Goal: Transaction & Acquisition: Subscribe to service/newsletter

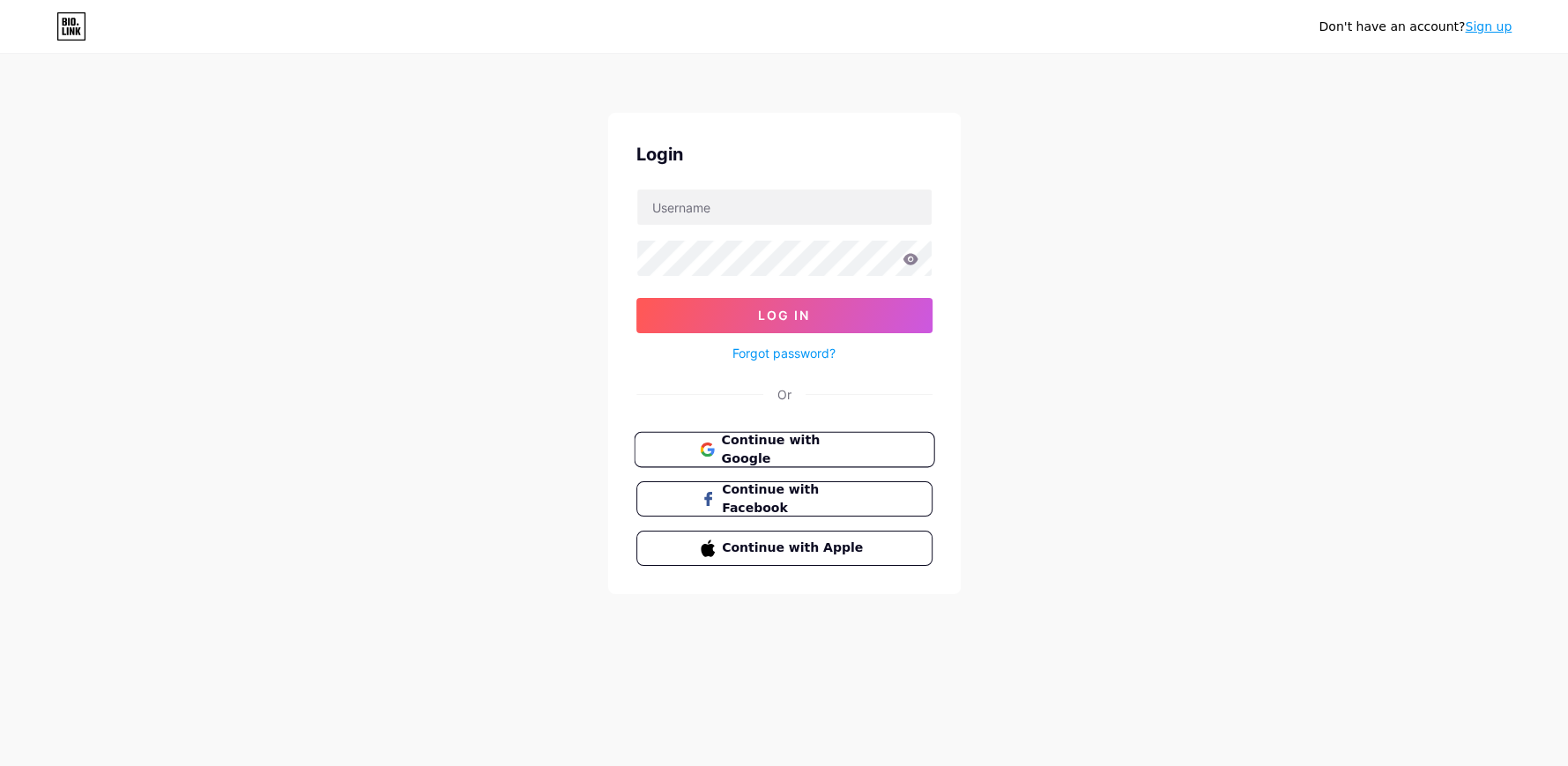
click at [781, 443] on span "Continue with Google" at bounding box center [795, 450] width 148 height 38
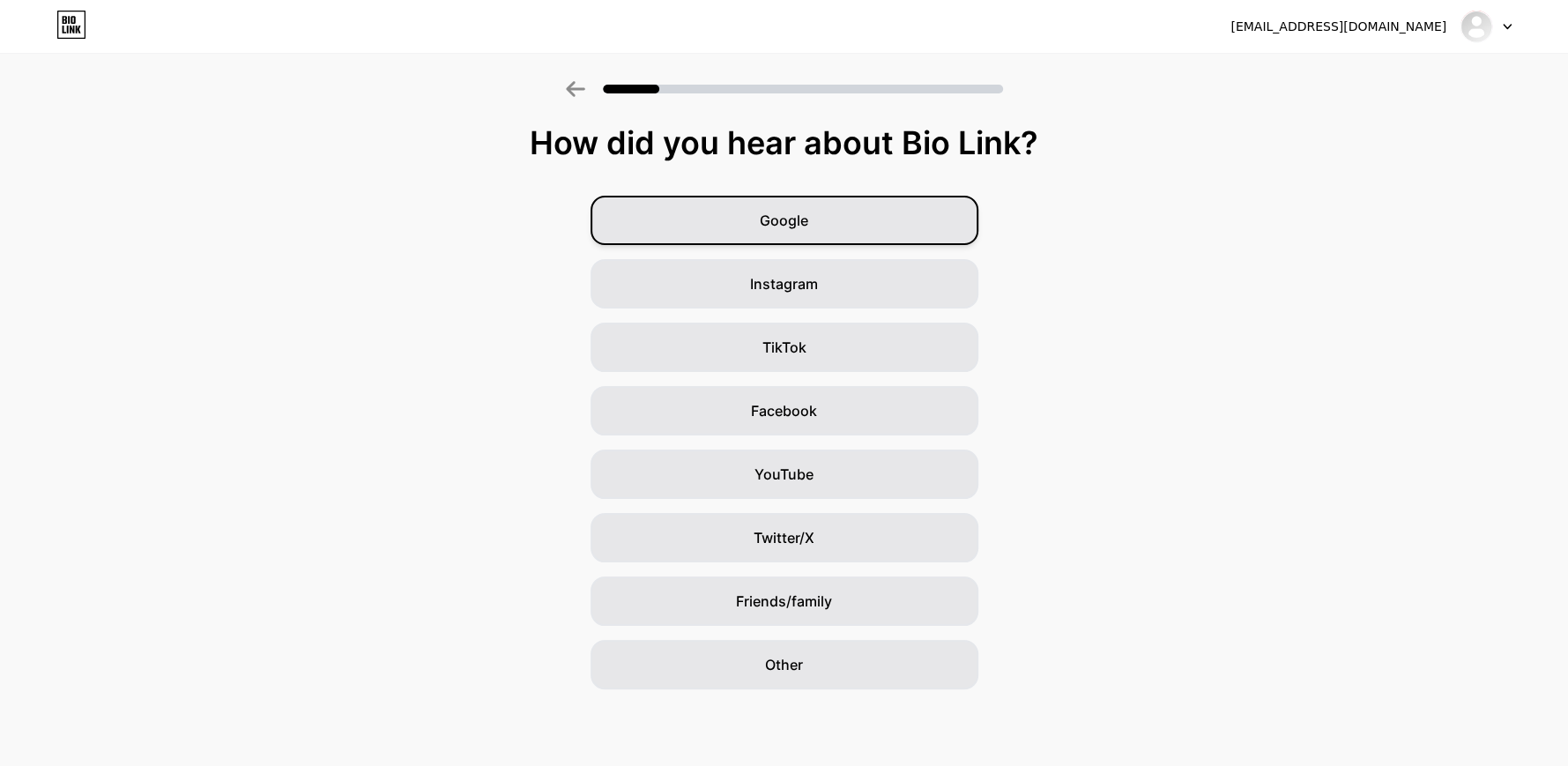
click at [831, 220] on div "Google" at bounding box center [784, 220] width 388 height 49
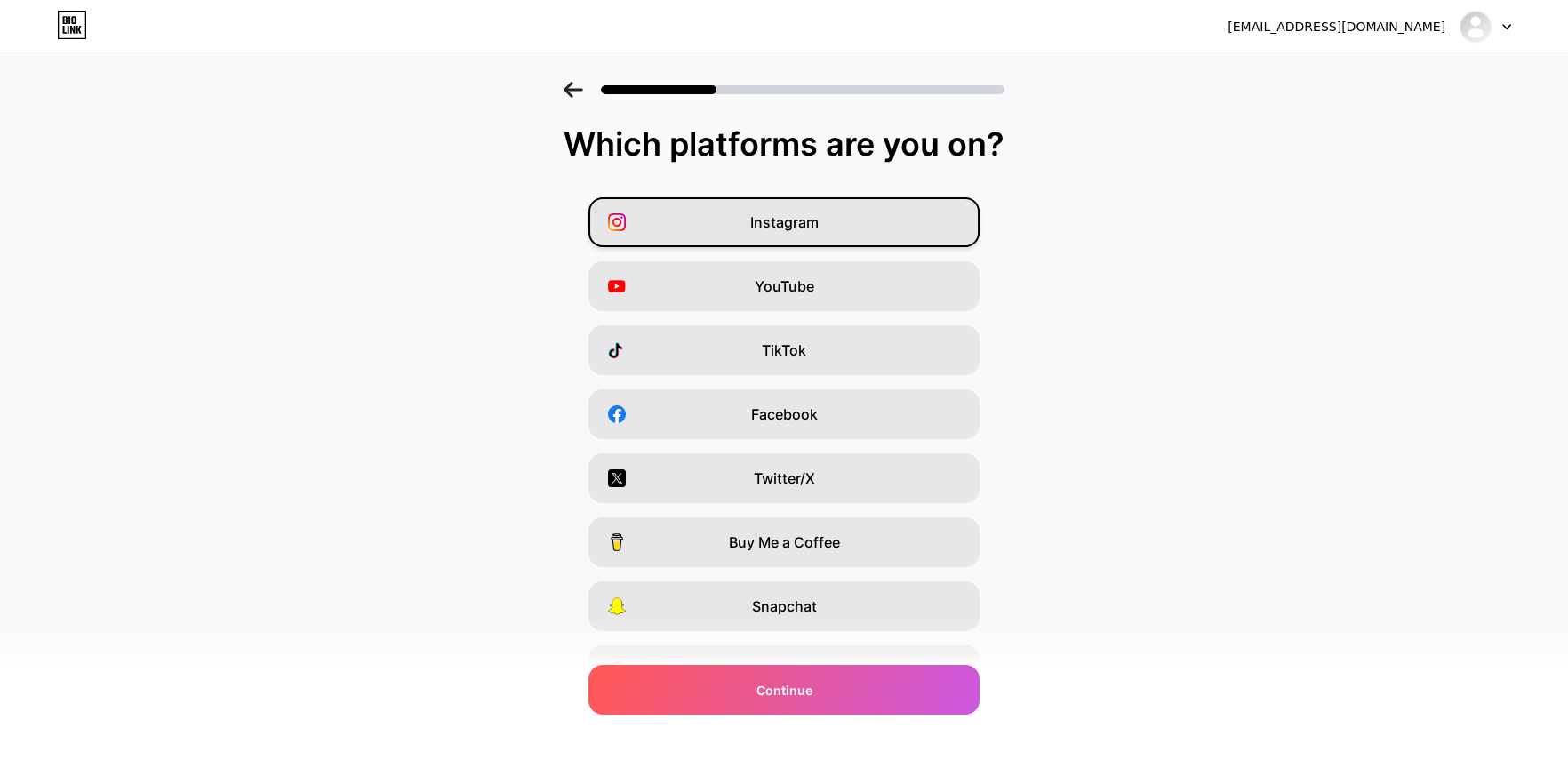
click at [864, 237] on div "Instagram" at bounding box center [784, 222] width 391 height 50
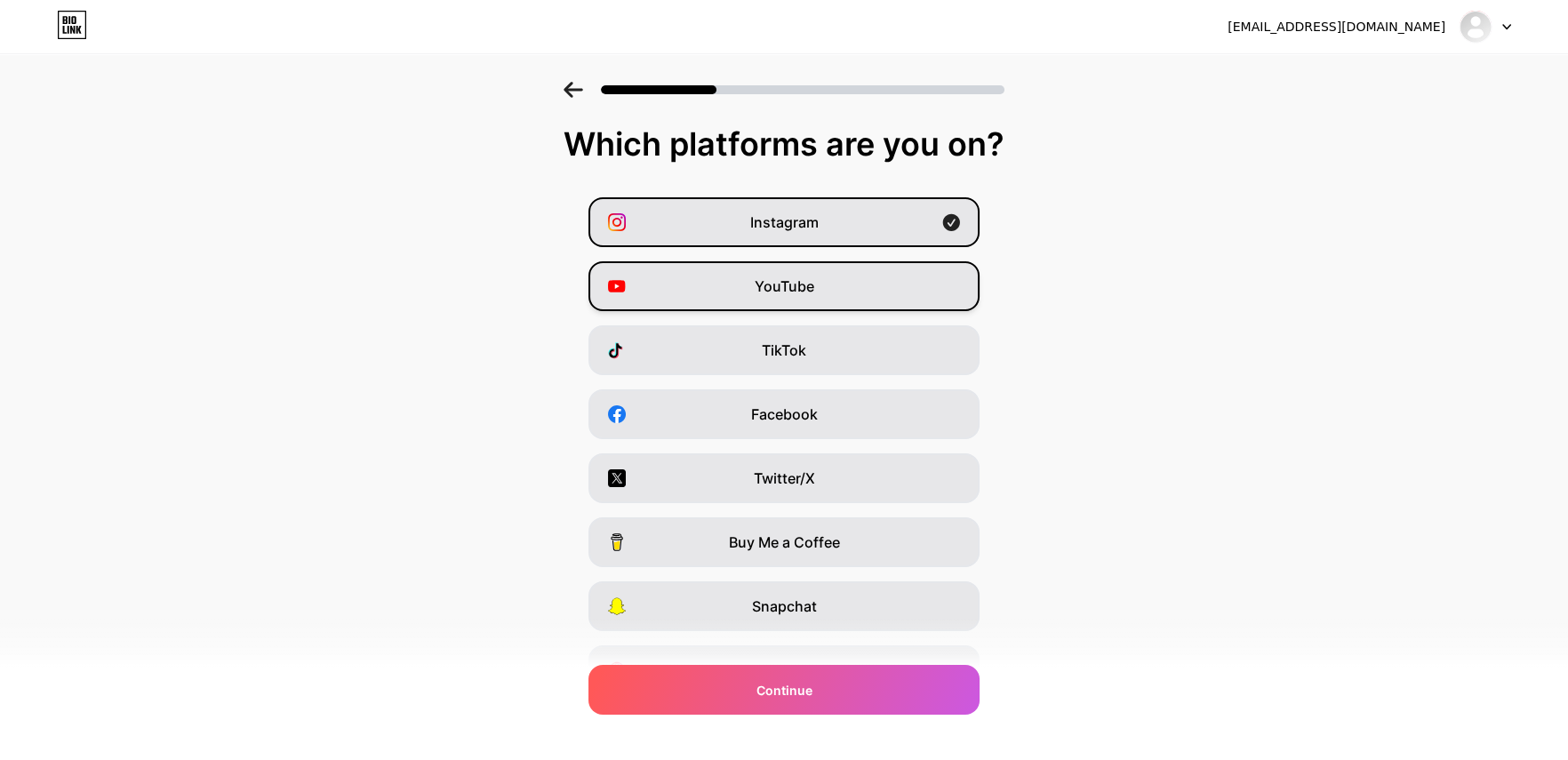
click at [852, 295] on div "YouTube" at bounding box center [784, 286] width 391 height 50
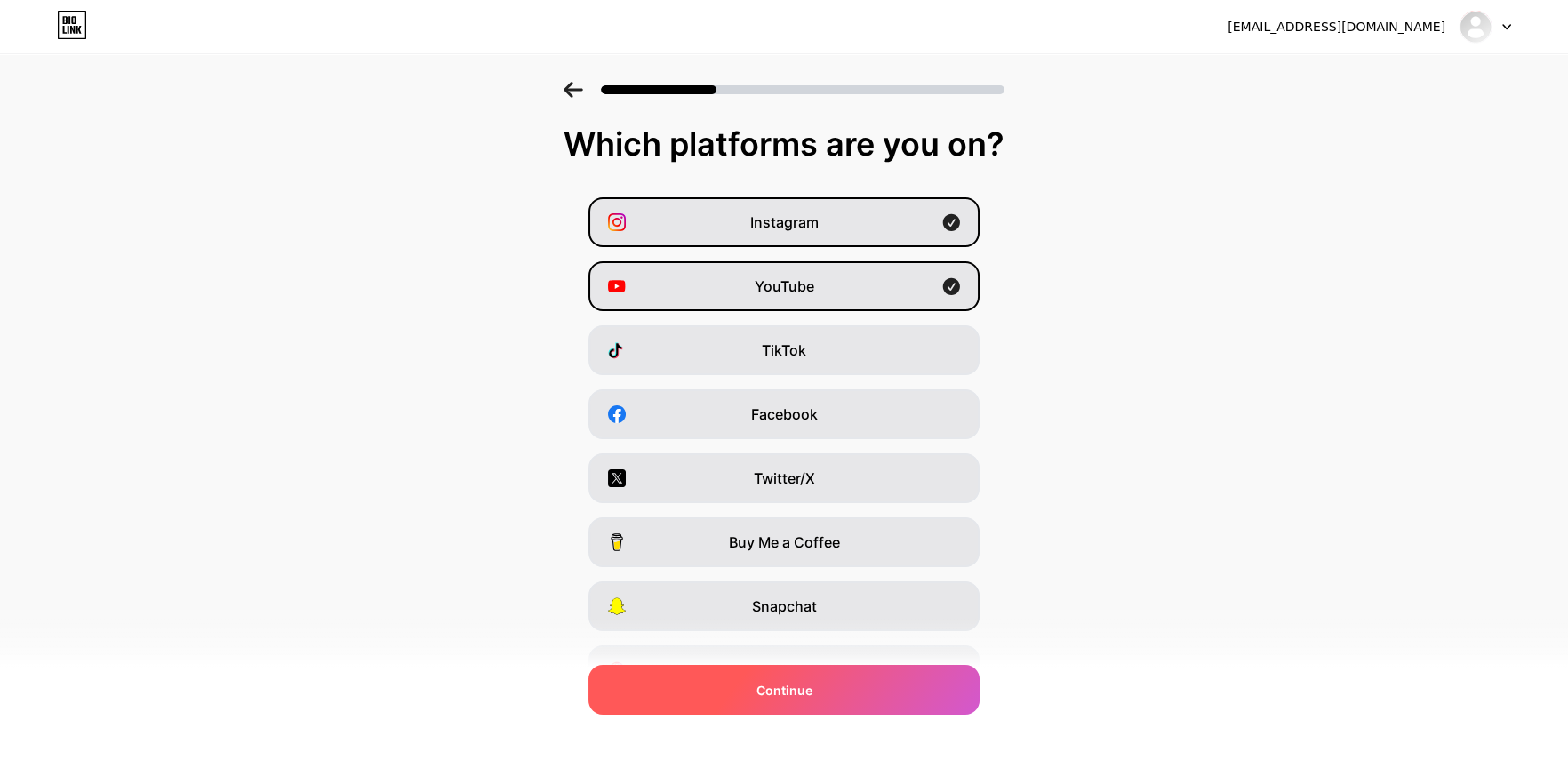
click at [866, 711] on div "Continue" at bounding box center [784, 690] width 391 height 50
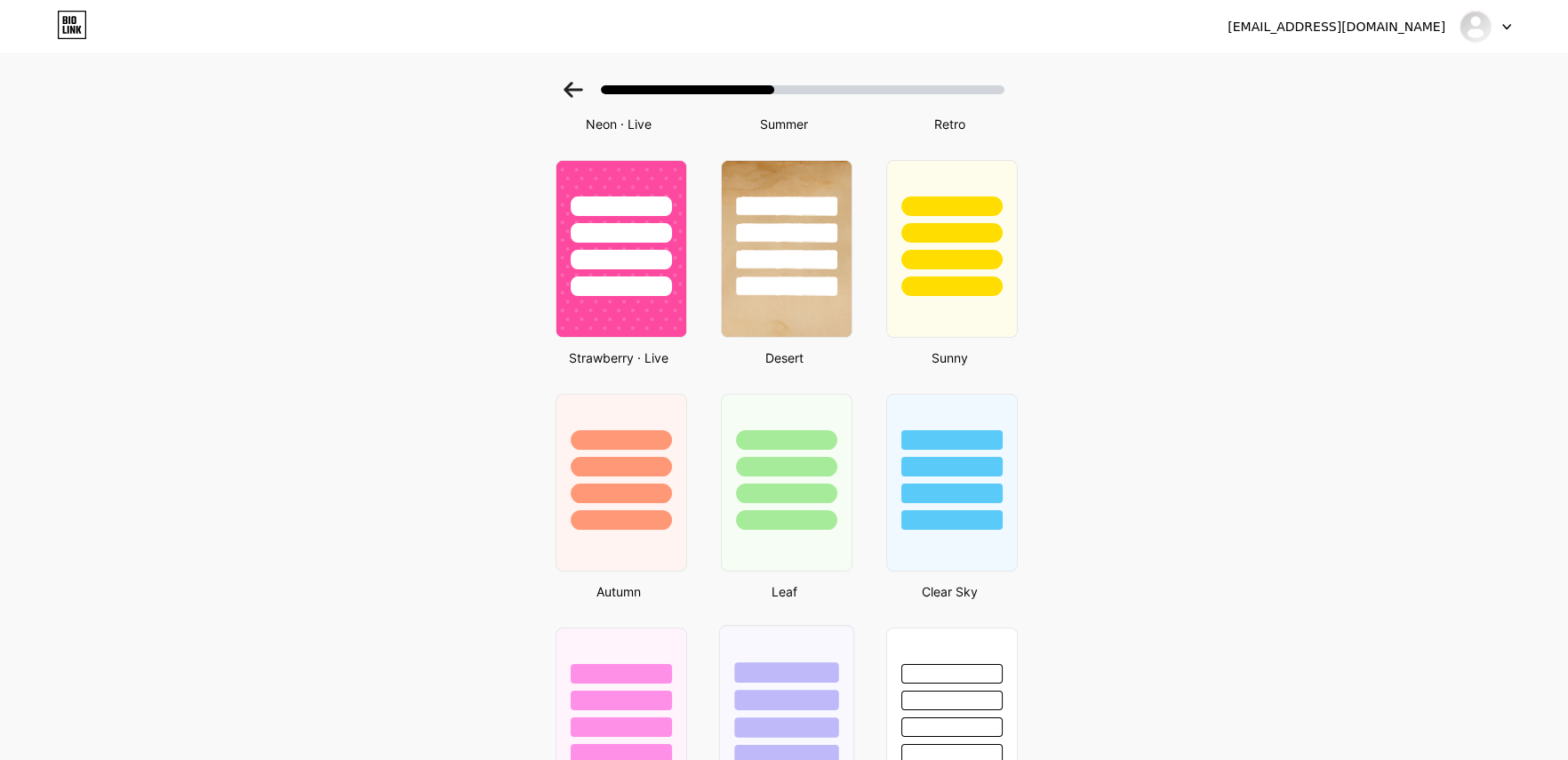
scroll to position [1334, 0]
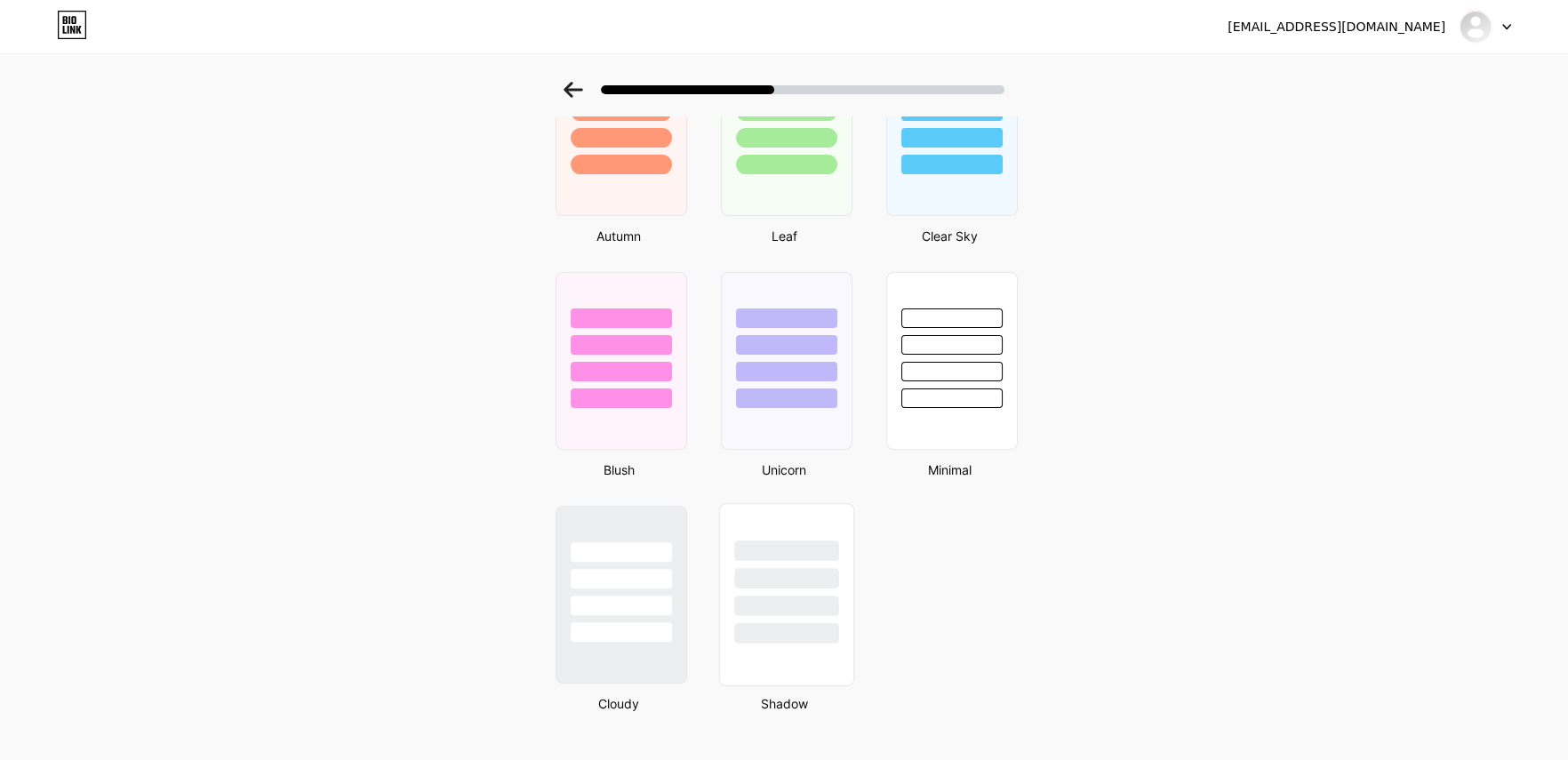
click at [811, 646] on div at bounding box center [786, 595] width 135 height 183
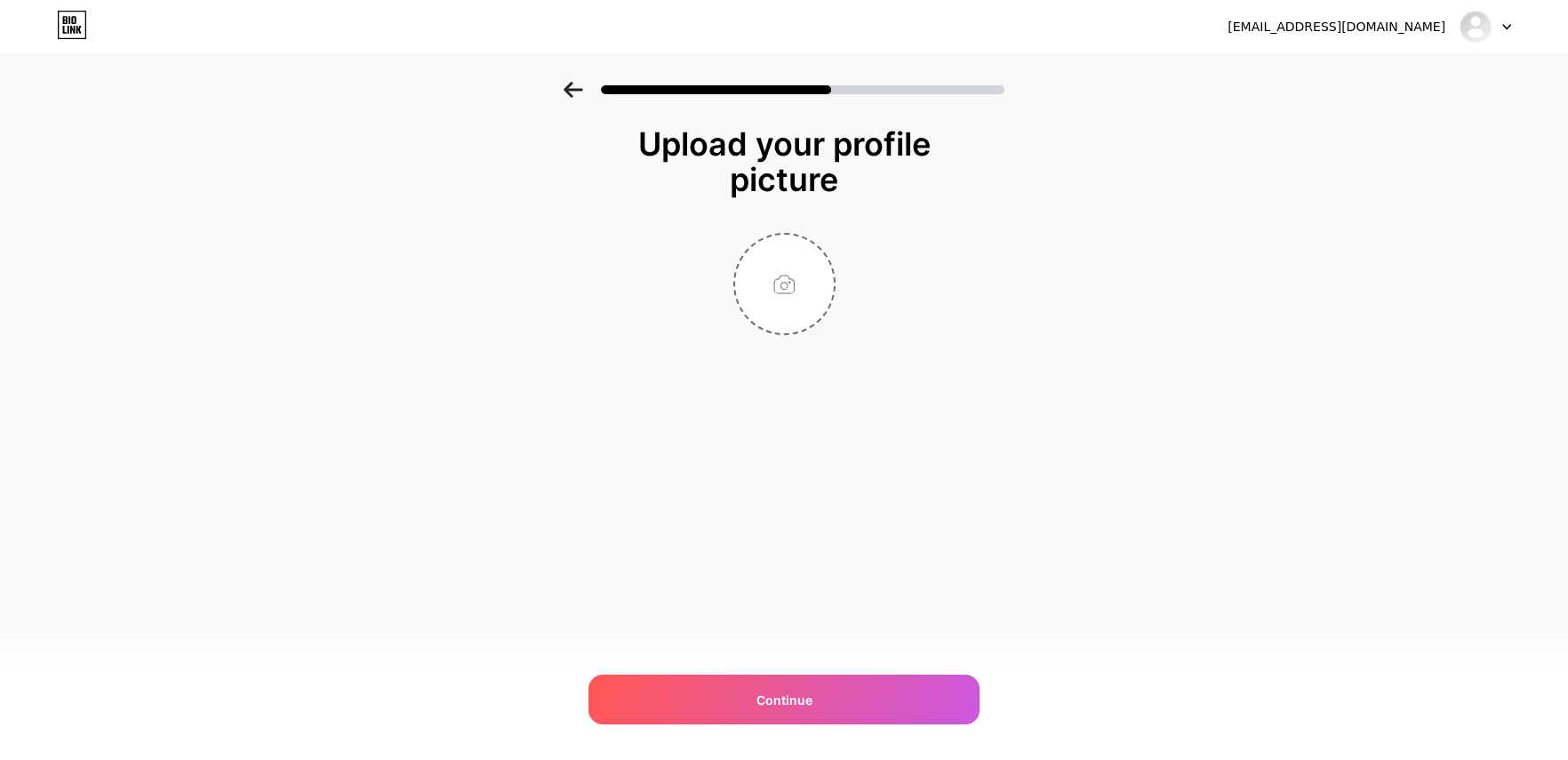
scroll to position [0, 0]
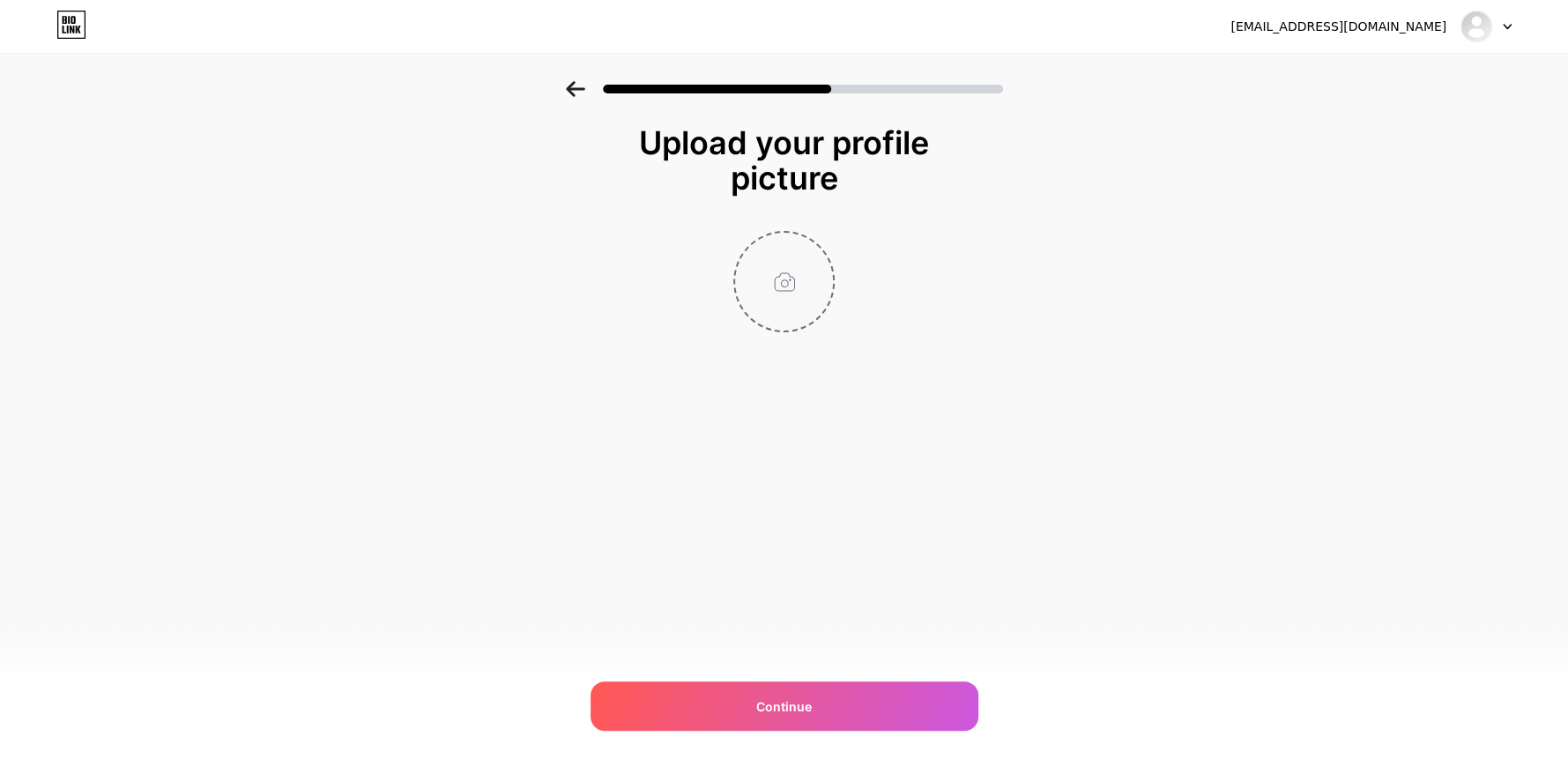
click at [754, 273] on input "file" at bounding box center [783, 281] width 97 height 97
type input "C:\fakepath\narchitecture Inc..png"
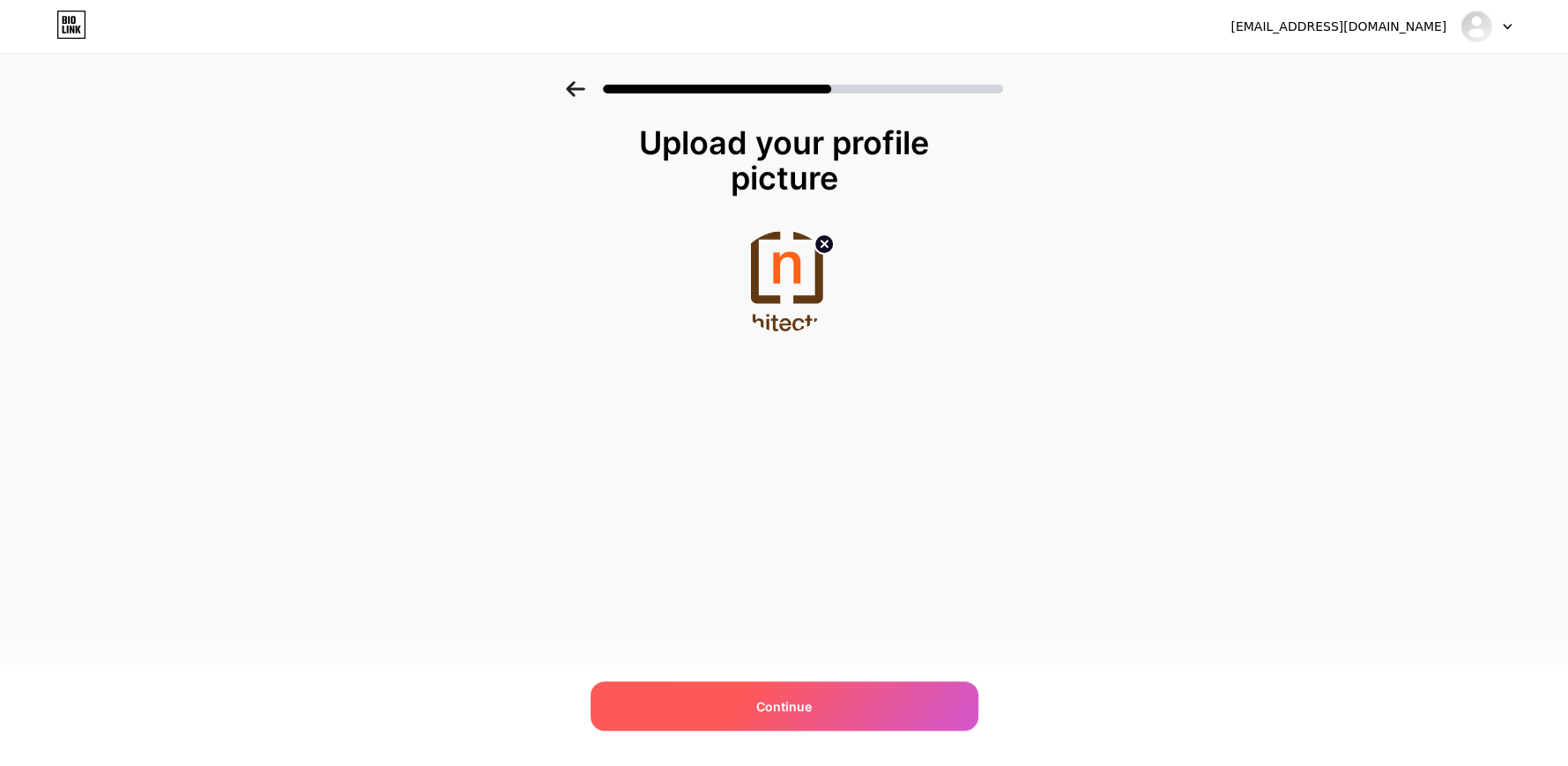
click at [833, 705] on div "Continue" at bounding box center [784, 705] width 388 height 49
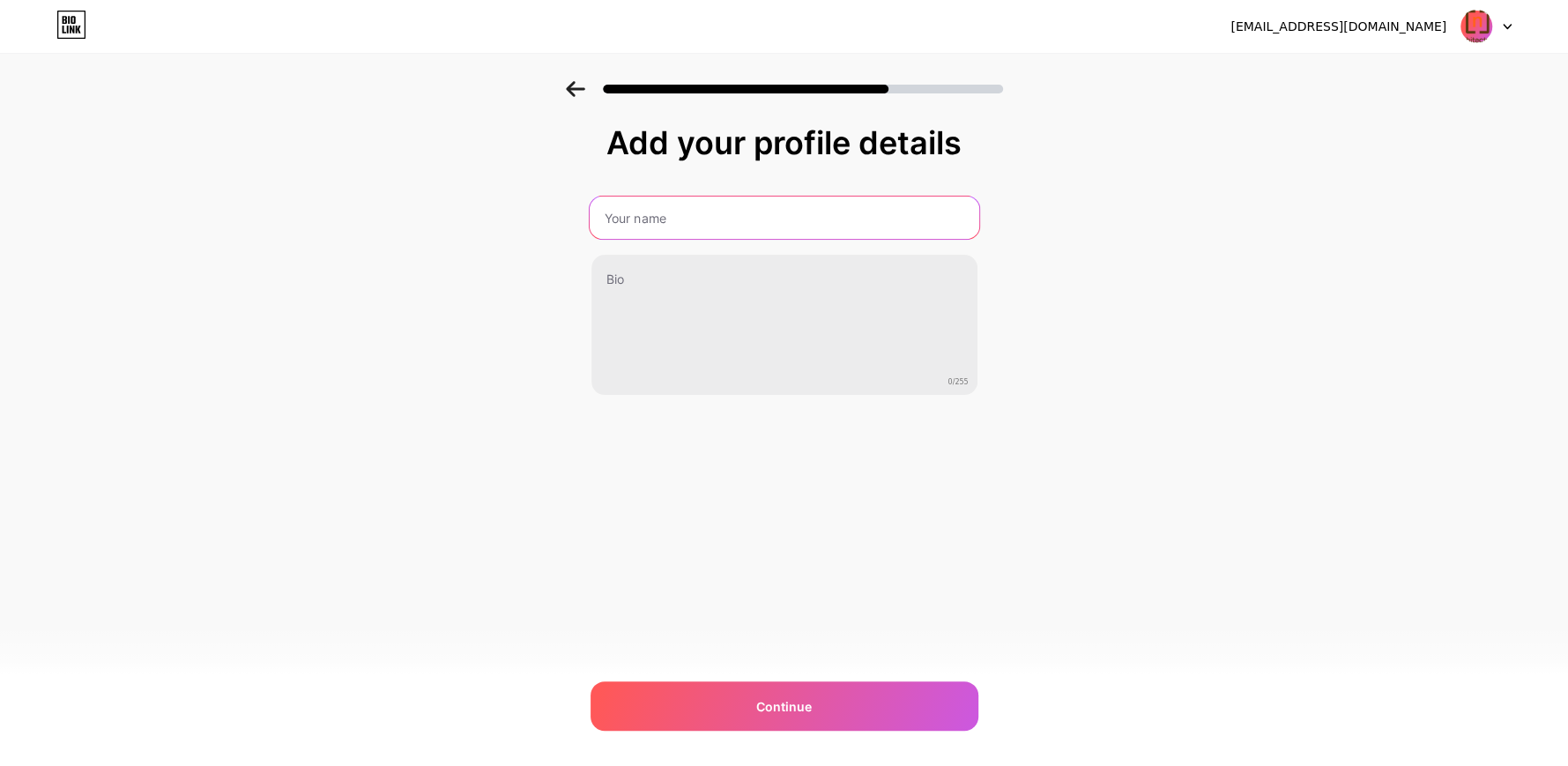
click at [669, 205] on input "text" at bounding box center [784, 218] width 390 height 42
type input "narchitecture Inc."
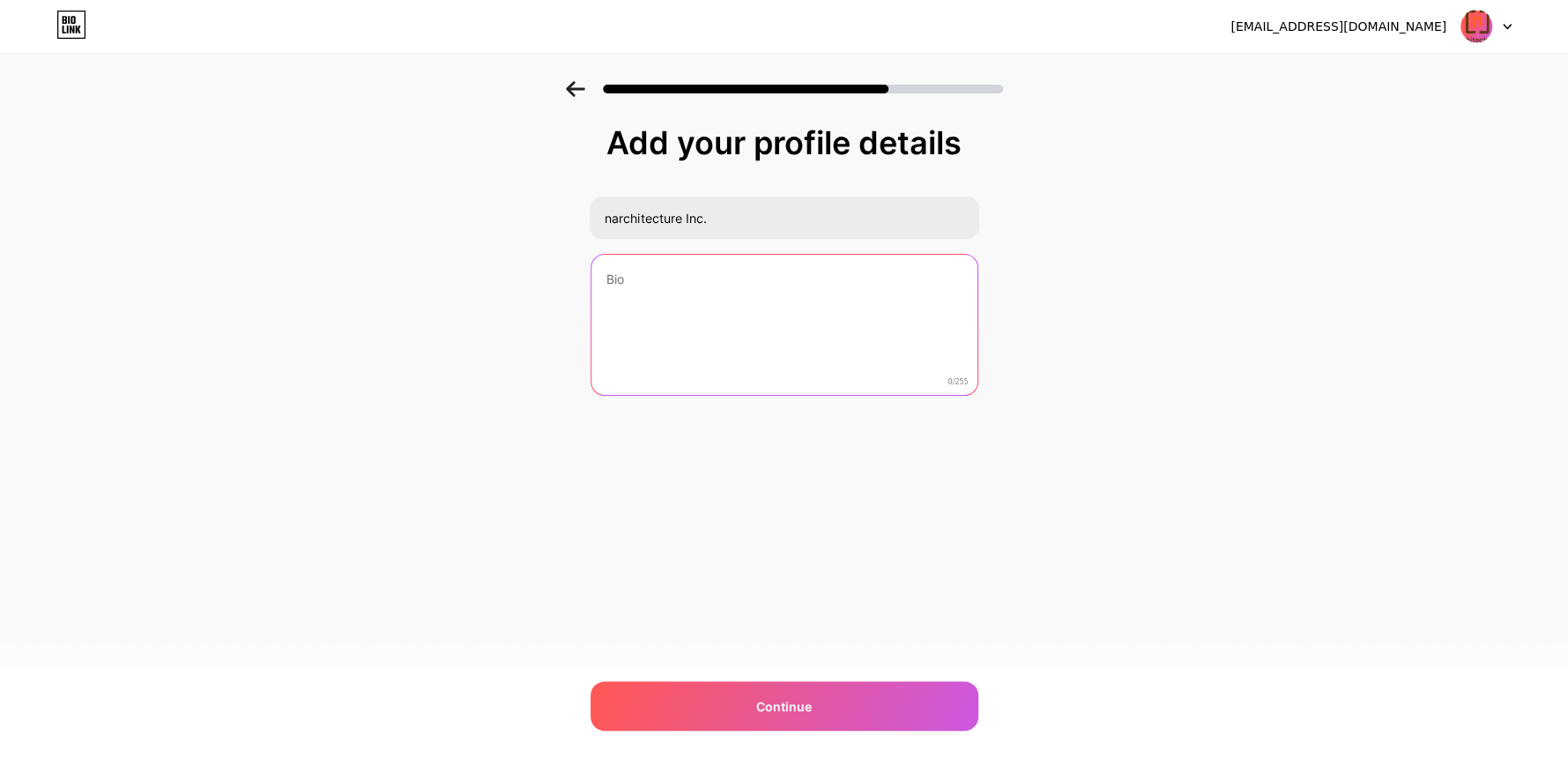
click at [593, 301] on textarea at bounding box center [784, 325] width 386 height 142
paste textarea "NArchitecture crafts innovative, sustainable, and inspiring spaces that blend f…"
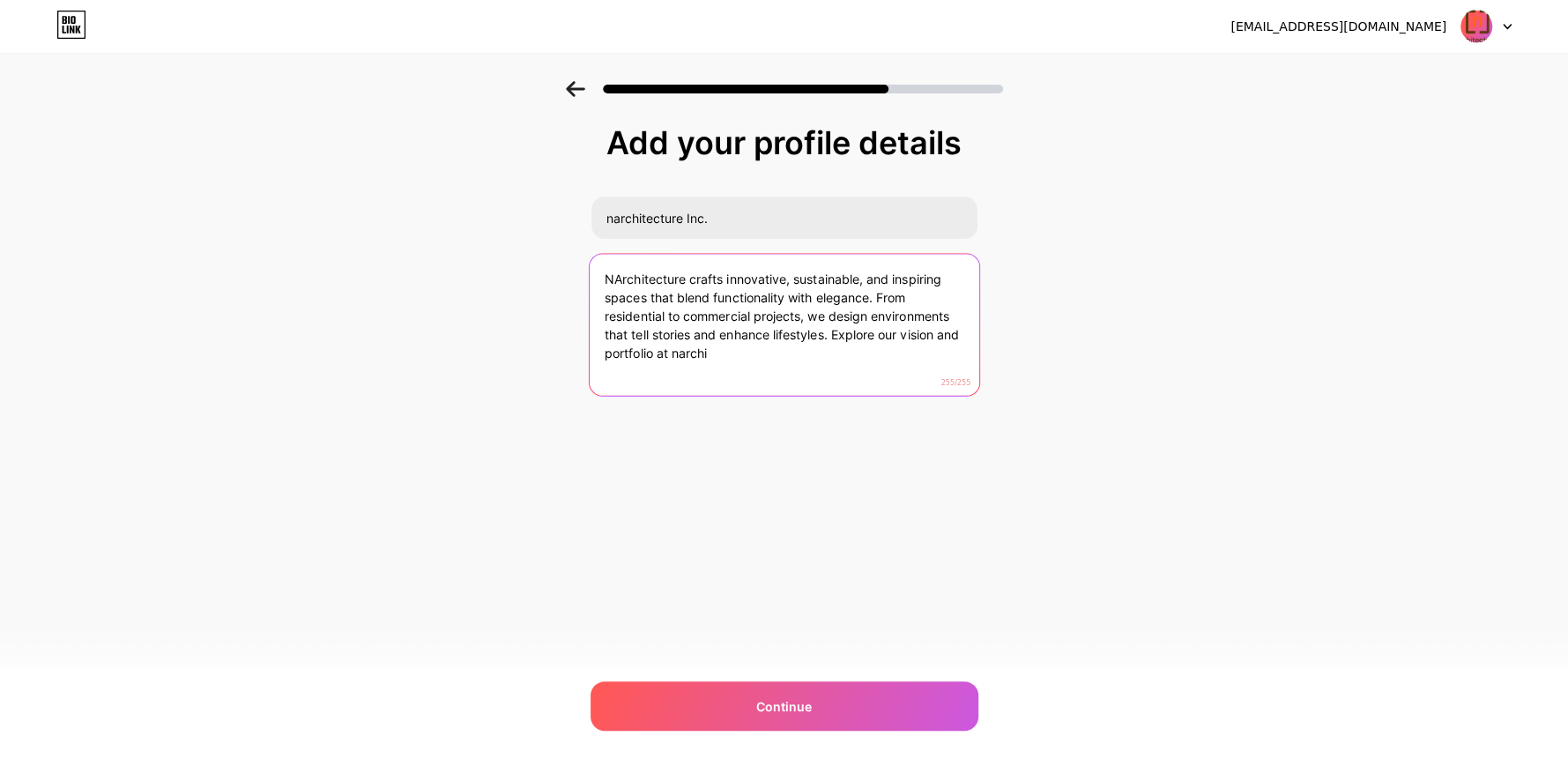
click at [722, 325] on textarea "NArchitecture crafts innovative, sustainable, and inspiring spaces that blend f…" at bounding box center [784, 325] width 390 height 144
paste textarea "At NArchitecture, we design spaces that feel alive—where beauty meets purpose. …"
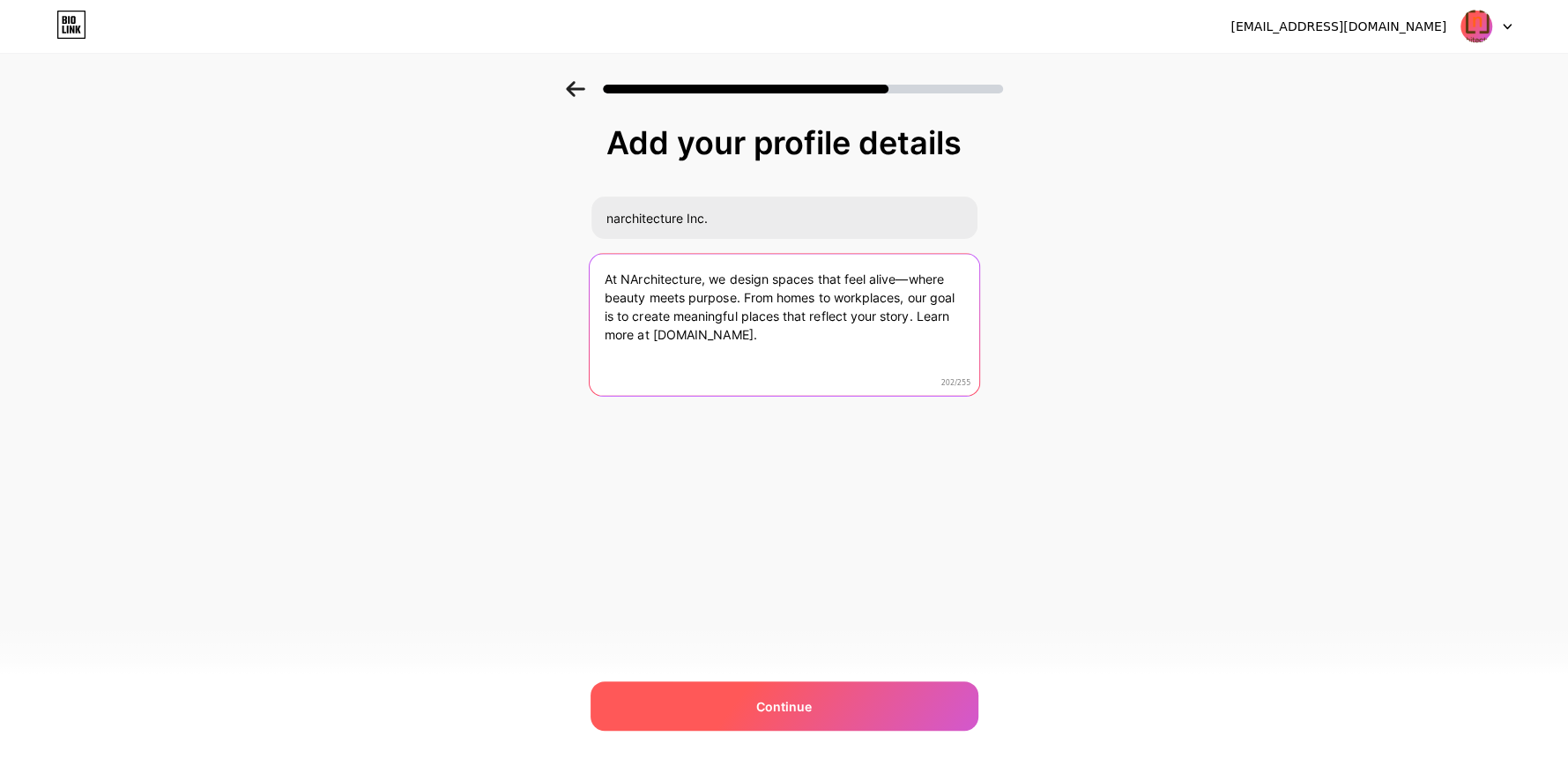
type textarea "At NArchitecture, we design spaces that feel alive—where beauty meets purpose. …"
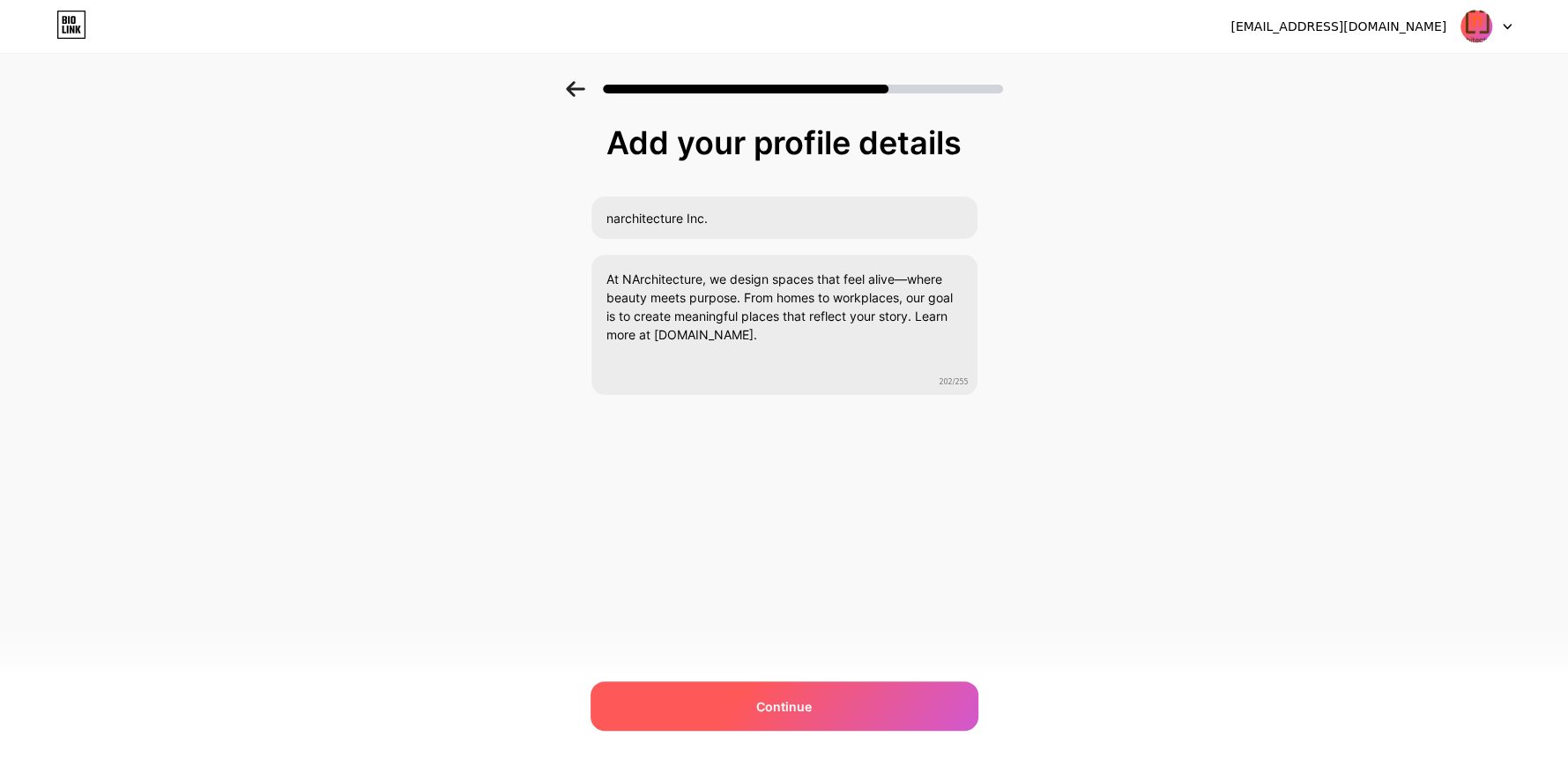
click at [774, 710] on span "Continue" at bounding box center [784, 706] width 56 height 18
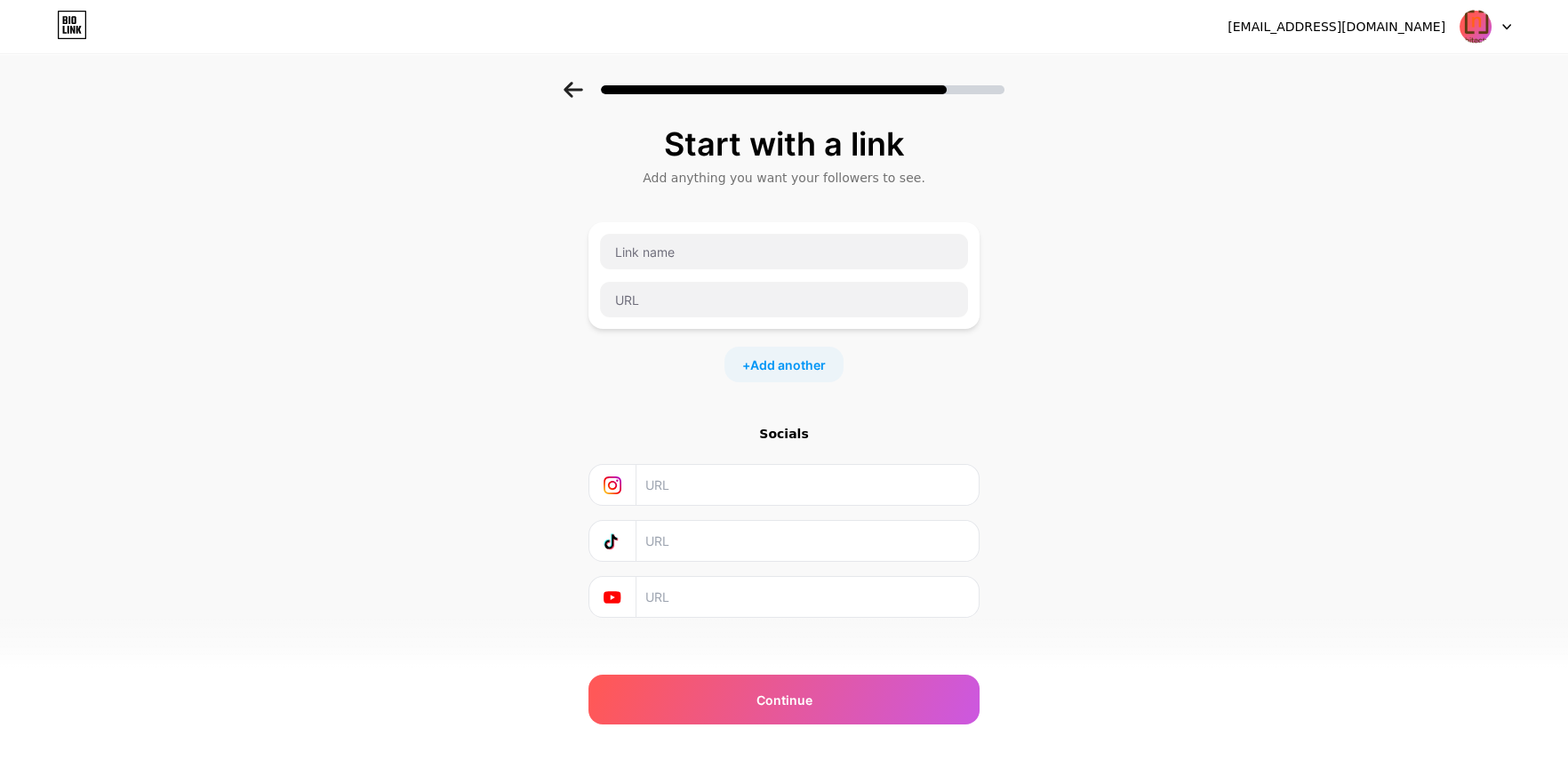
click at [748, 227] on div at bounding box center [784, 275] width 391 height 107
click at [744, 256] on input "text" at bounding box center [784, 251] width 368 height 36
click at [754, 253] on input "text" at bounding box center [784, 251] width 368 height 36
drag, startPoint x: 789, startPoint y: 489, endPoint x: 782, endPoint y: 500, distance: 13.0
click at [788, 489] on input "text" at bounding box center [807, 485] width 323 height 40
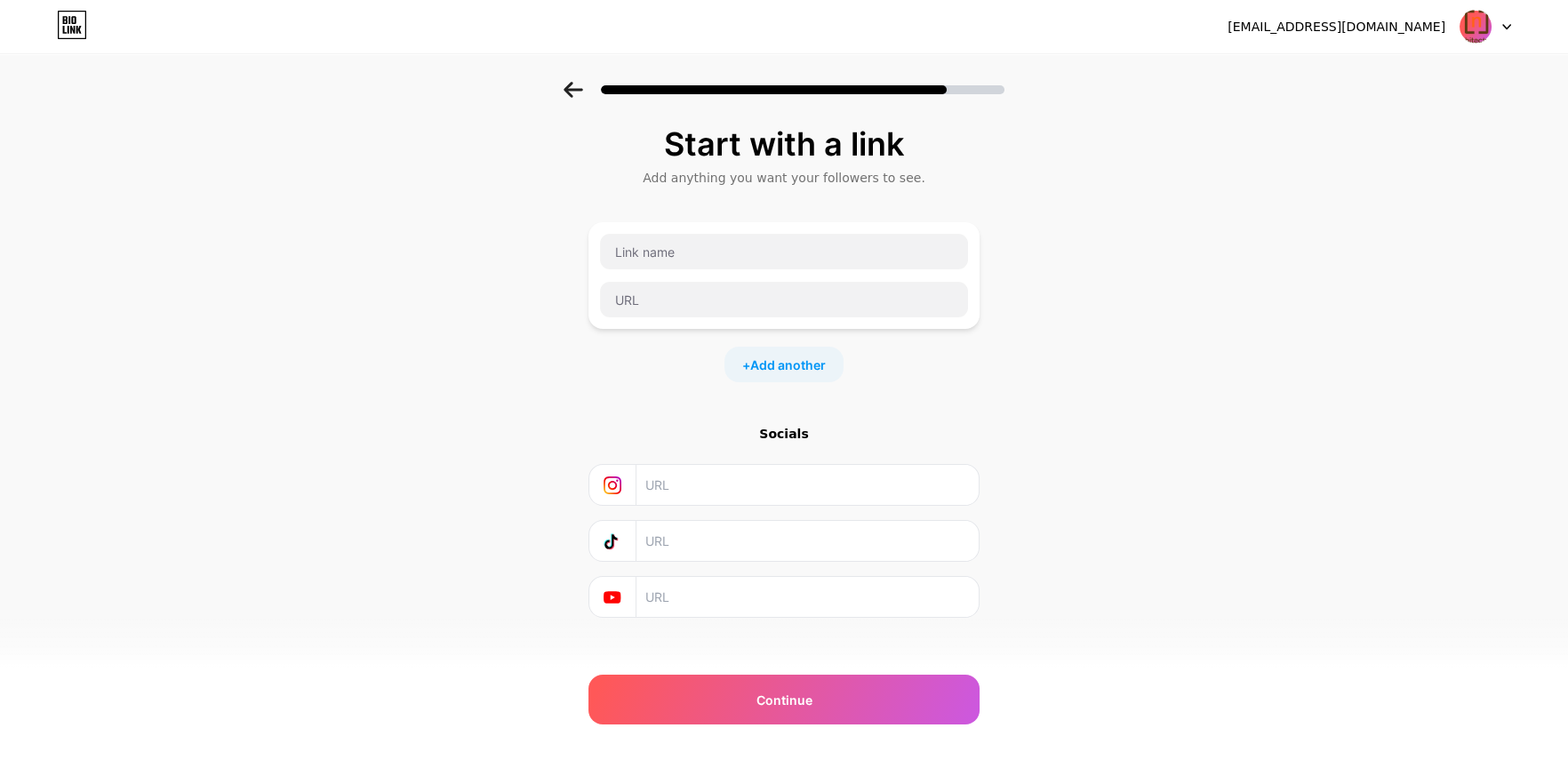
click at [740, 556] on input "text" at bounding box center [807, 541] width 323 height 40
click at [725, 293] on input "text" at bounding box center [784, 300] width 368 height 36
paste input "https://narchitecture.com/"
type input "https://narchitecture.com/"
click at [753, 259] on input "text" at bounding box center [784, 251] width 368 height 36
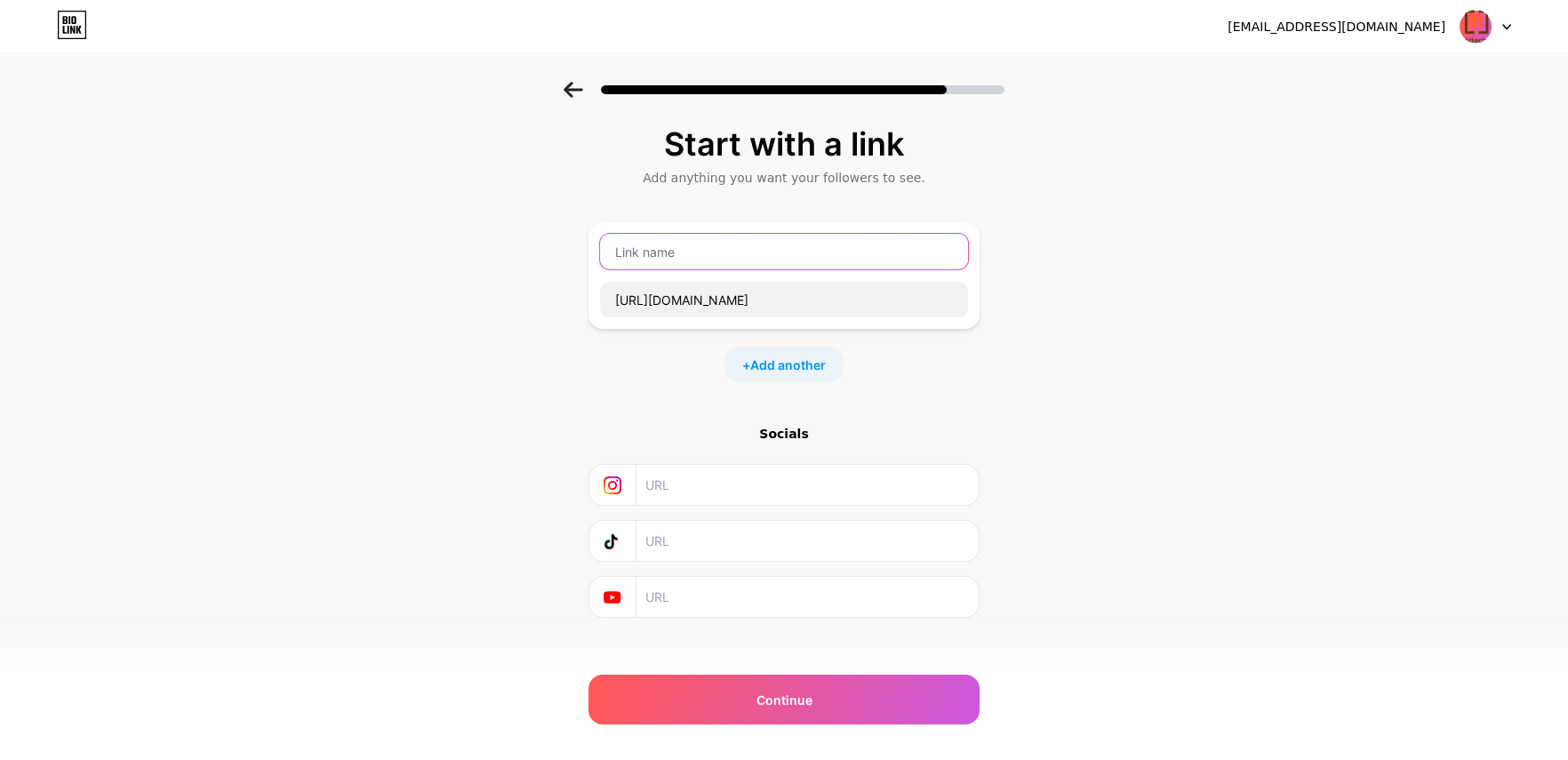
paste input "narchitecture Inc."
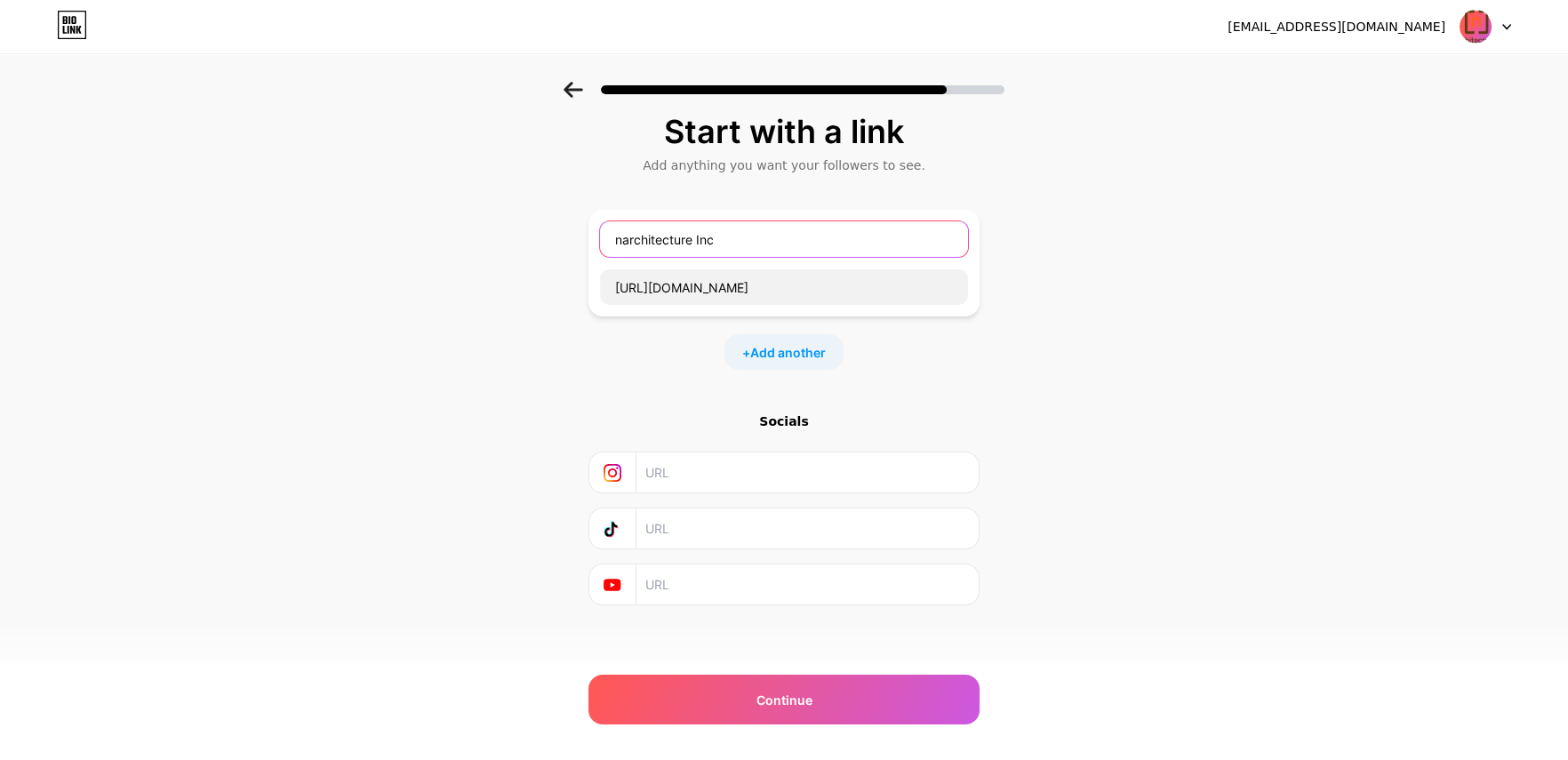
scroll to position [17, 0]
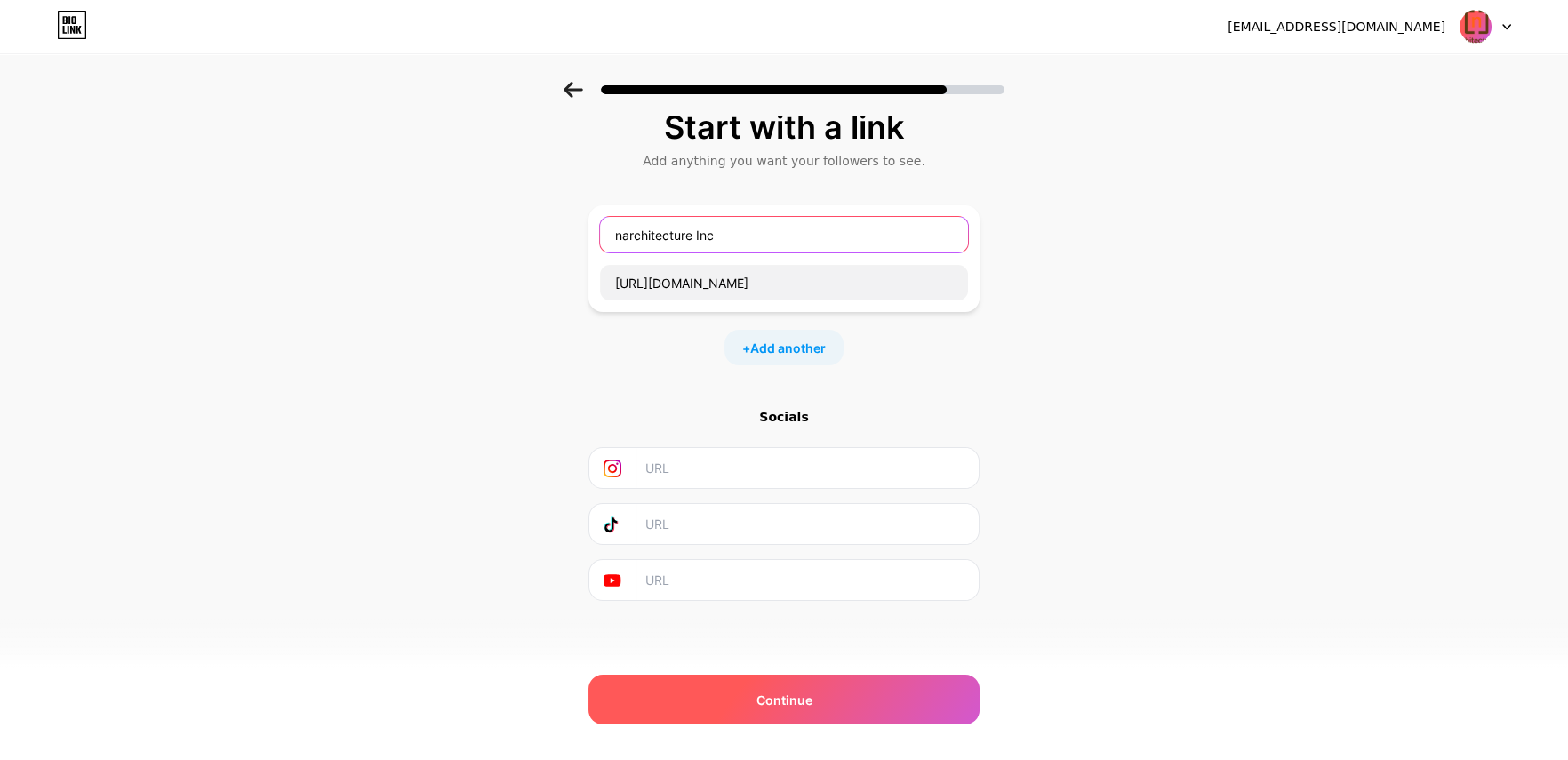
type input "narchitecture Inc"
click at [812, 697] on span "Continue" at bounding box center [785, 700] width 56 height 18
click at [812, 700] on span "Continue" at bounding box center [785, 700] width 56 height 18
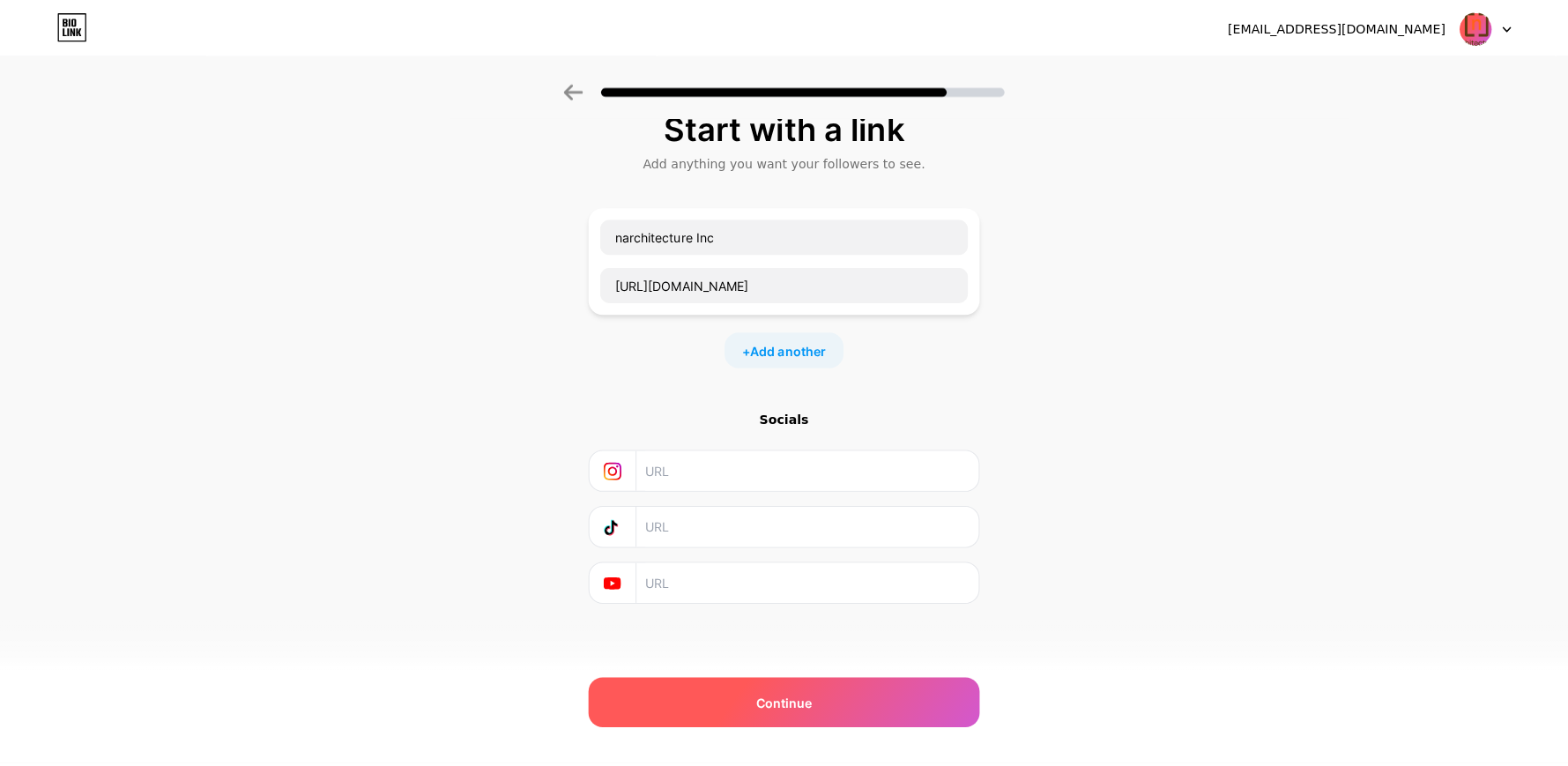
scroll to position [0, 0]
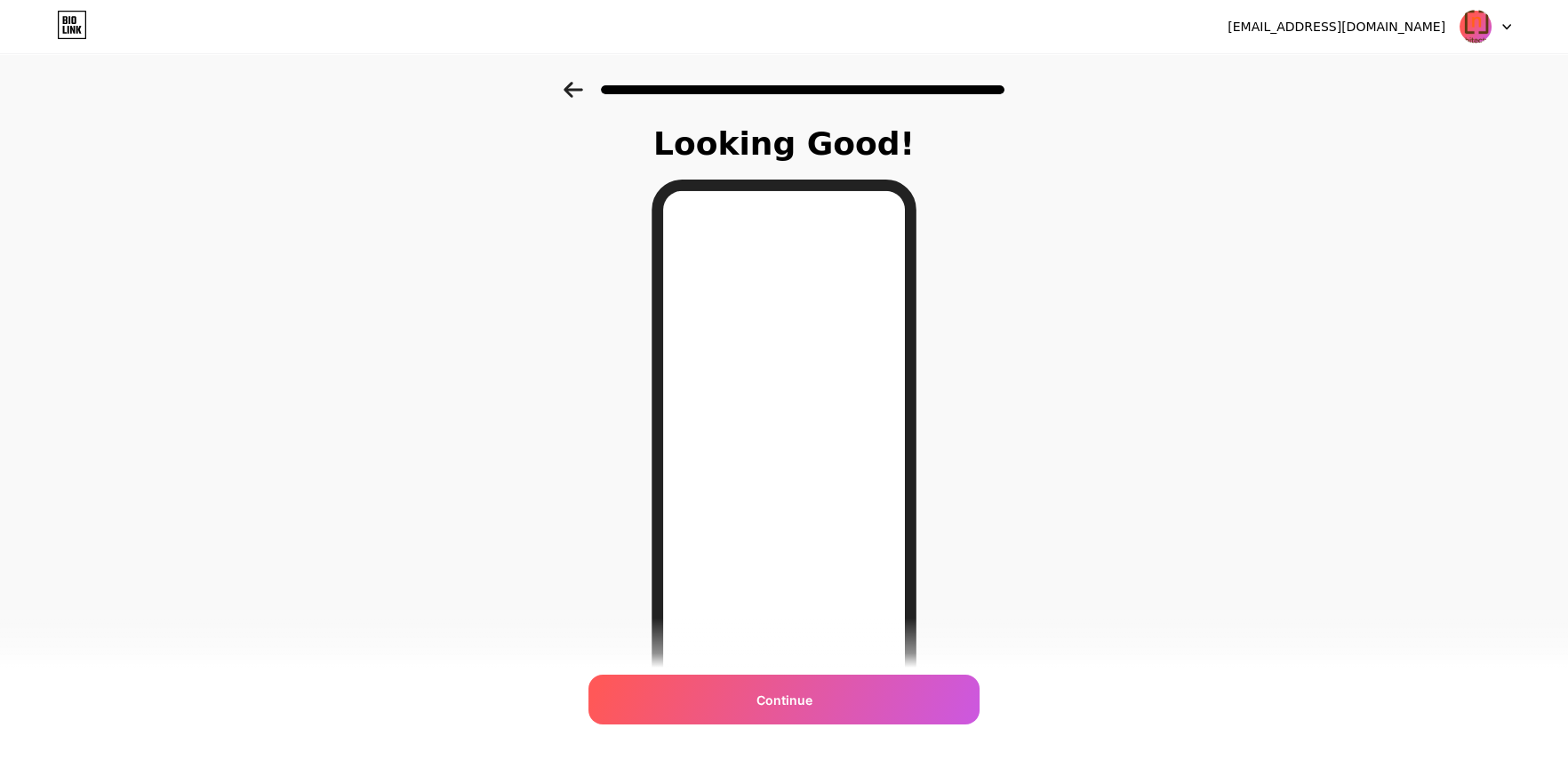
click at [812, 700] on span "Continue" at bounding box center [785, 700] width 56 height 18
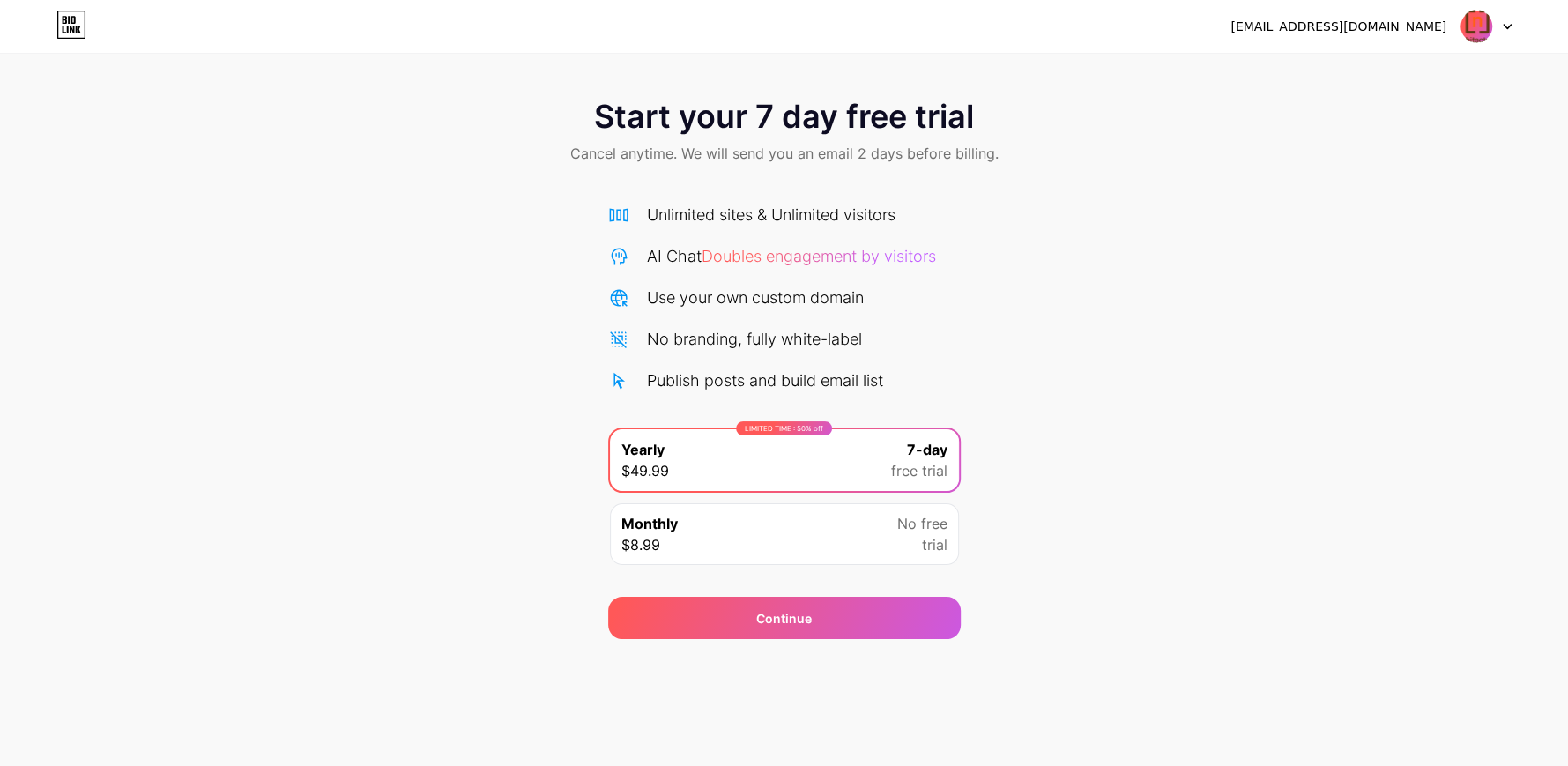
click at [1492, 11] on div at bounding box center [1485, 26] width 51 height 32
click at [1419, 20] on div "[EMAIL_ADDRESS][DOMAIN_NAME]" at bounding box center [1338, 26] width 216 height 18
click at [1491, 23] on img at bounding box center [1475, 26] width 34 height 34
click at [1501, 33] on div at bounding box center [1485, 26] width 51 height 32
click at [1479, 29] on img at bounding box center [1475, 26] width 34 height 34
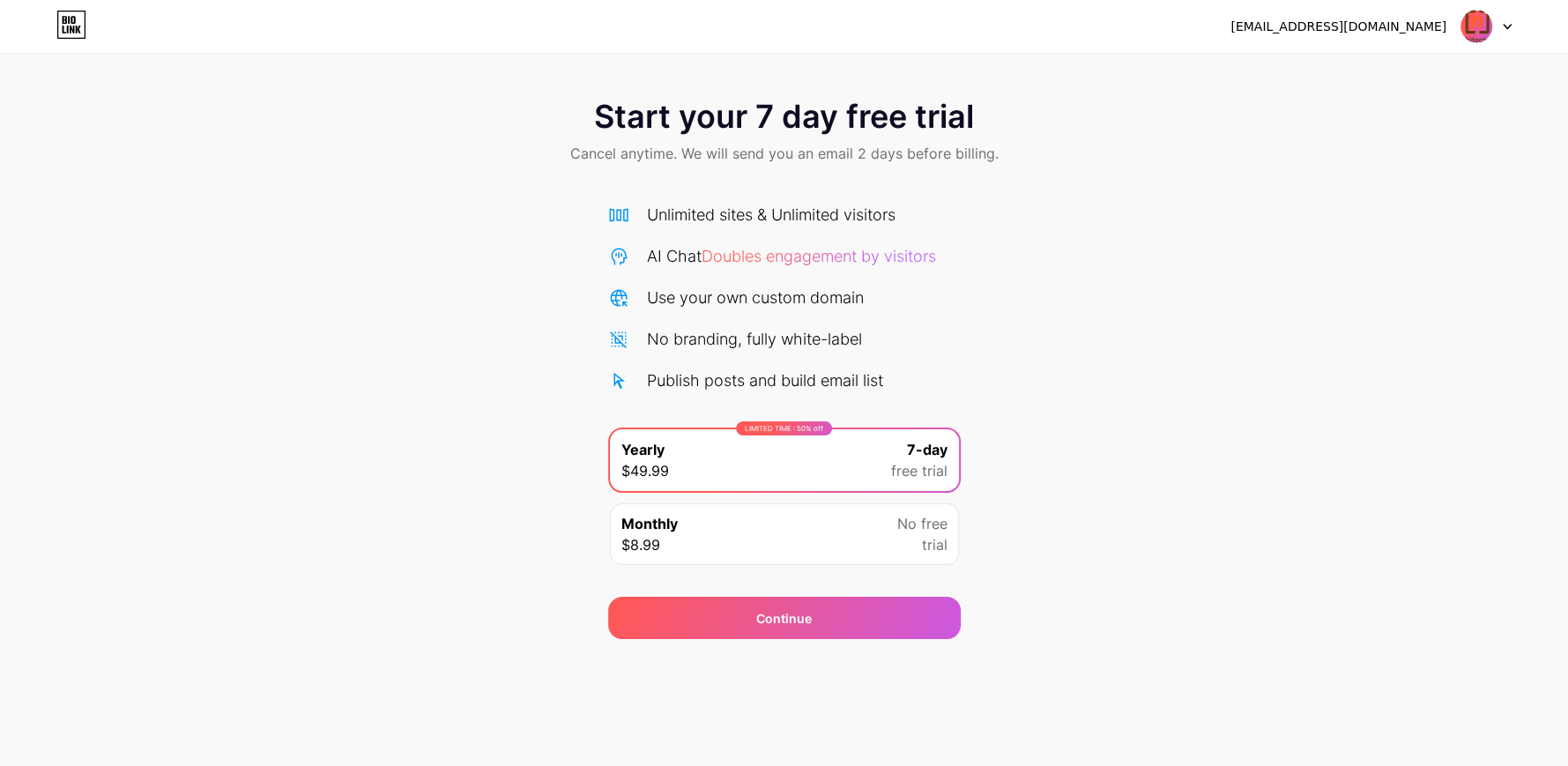
click at [1479, 29] on img at bounding box center [1475, 26] width 34 height 34
click at [1372, 22] on div "[EMAIL_ADDRESS][DOMAIN_NAME]" at bounding box center [1338, 26] width 216 height 18
click at [1395, 28] on div "[EMAIL_ADDRESS][DOMAIN_NAME]" at bounding box center [1338, 26] width 216 height 18
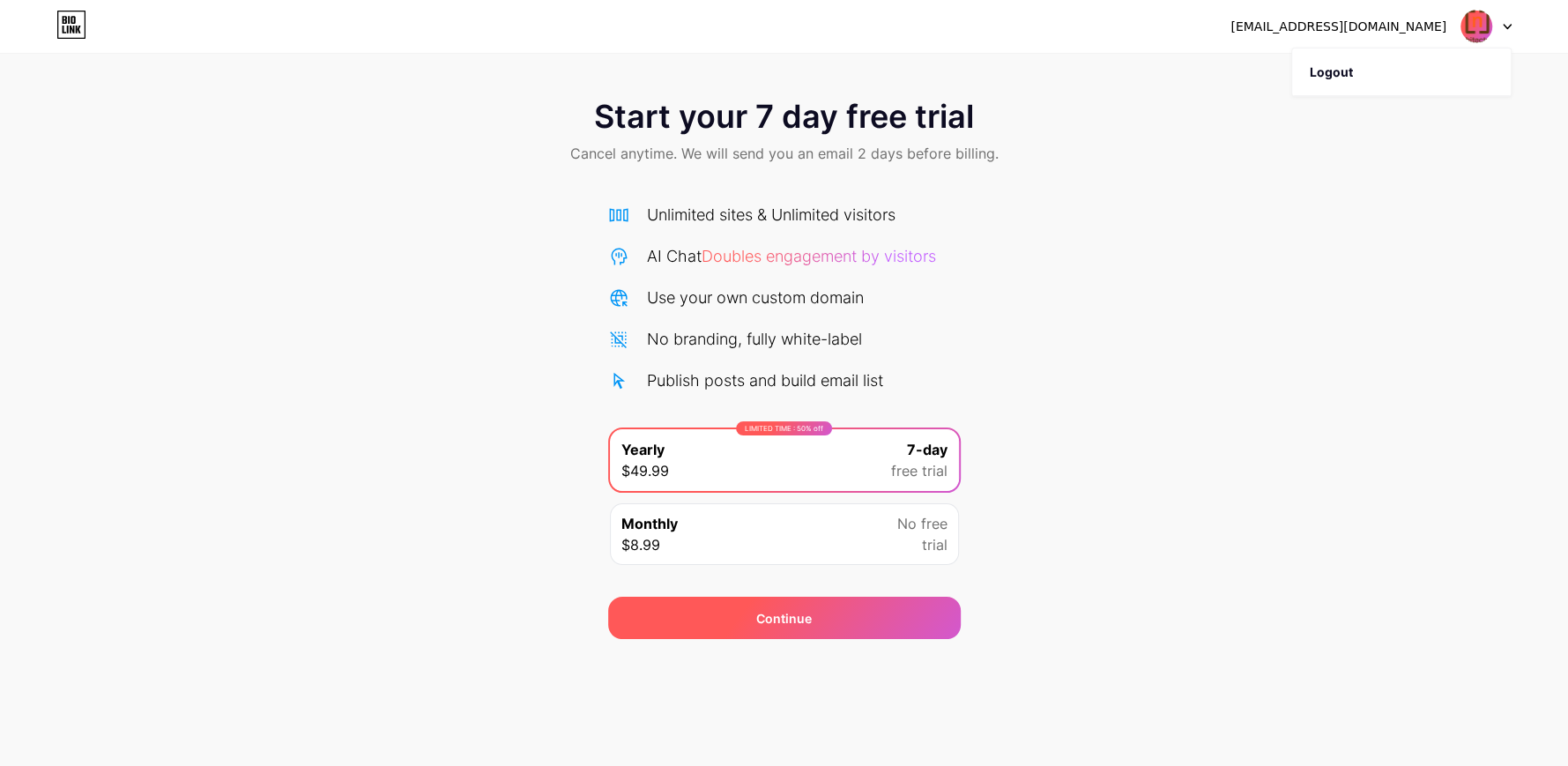
click at [835, 618] on div "Continue" at bounding box center [785, 618] width 353 height 42
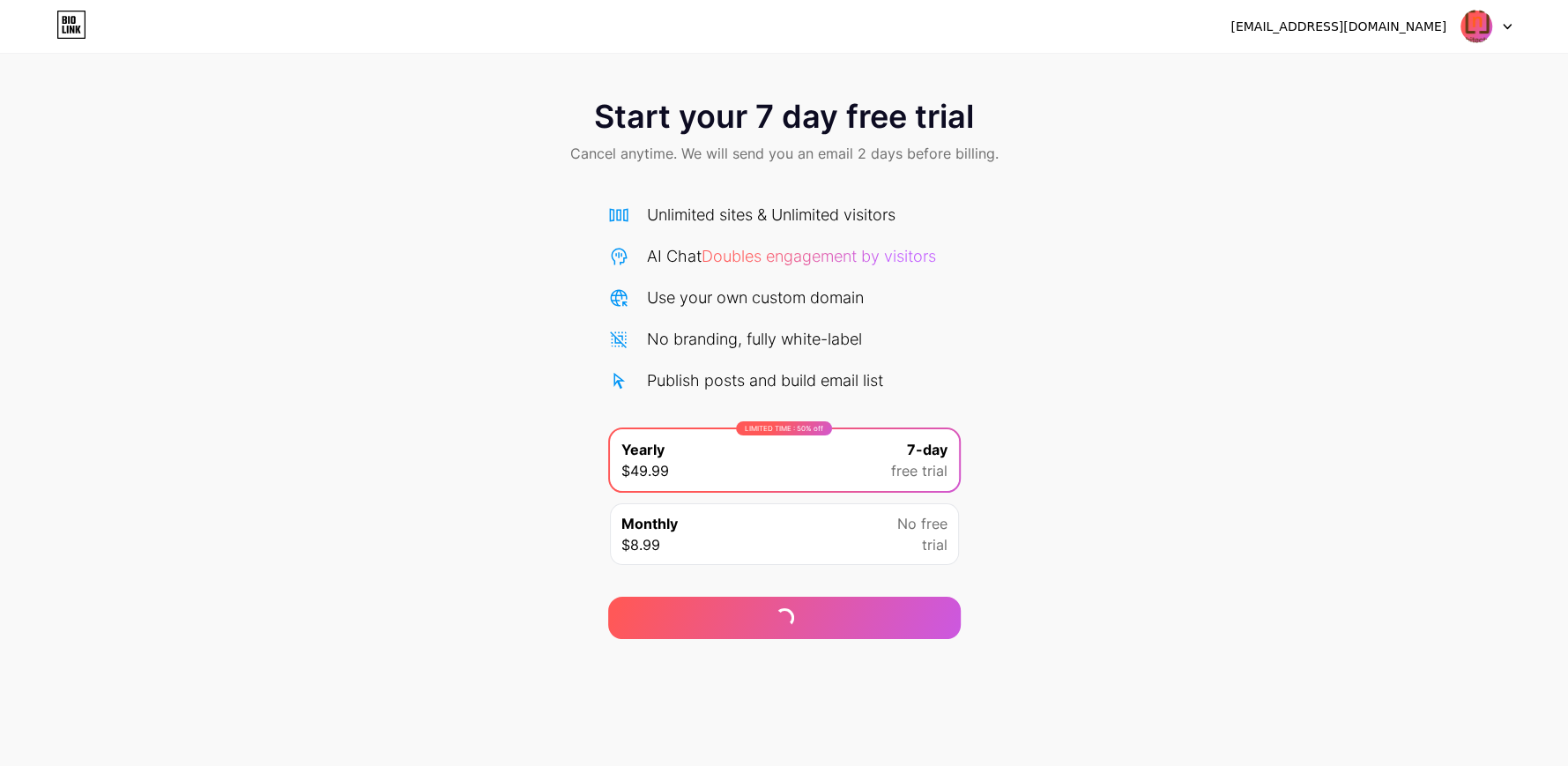
click at [855, 505] on div "Monthly $8.99 No free trial" at bounding box center [784, 534] width 349 height 62
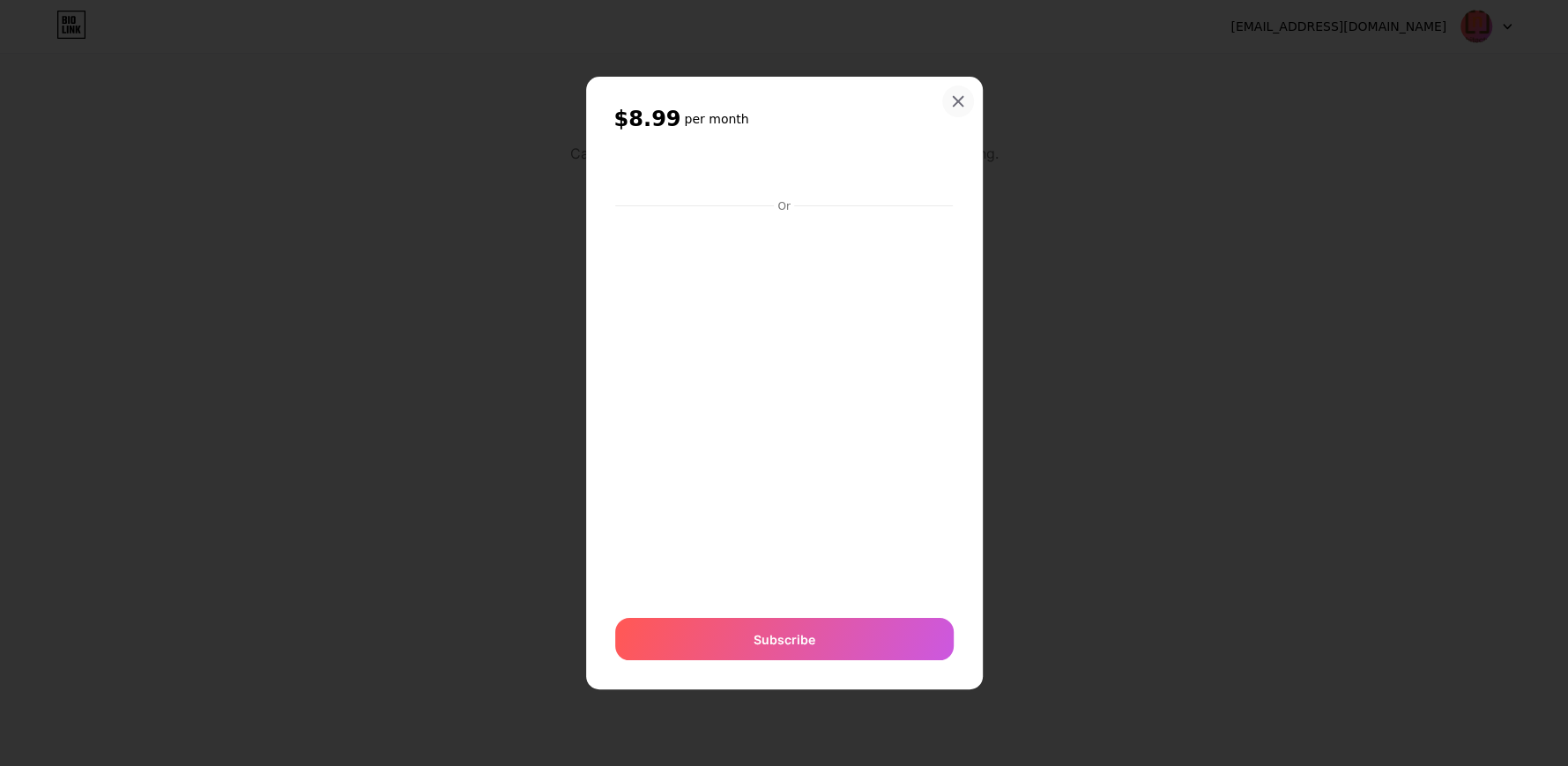
click at [947, 96] on div at bounding box center [958, 101] width 32 height 32
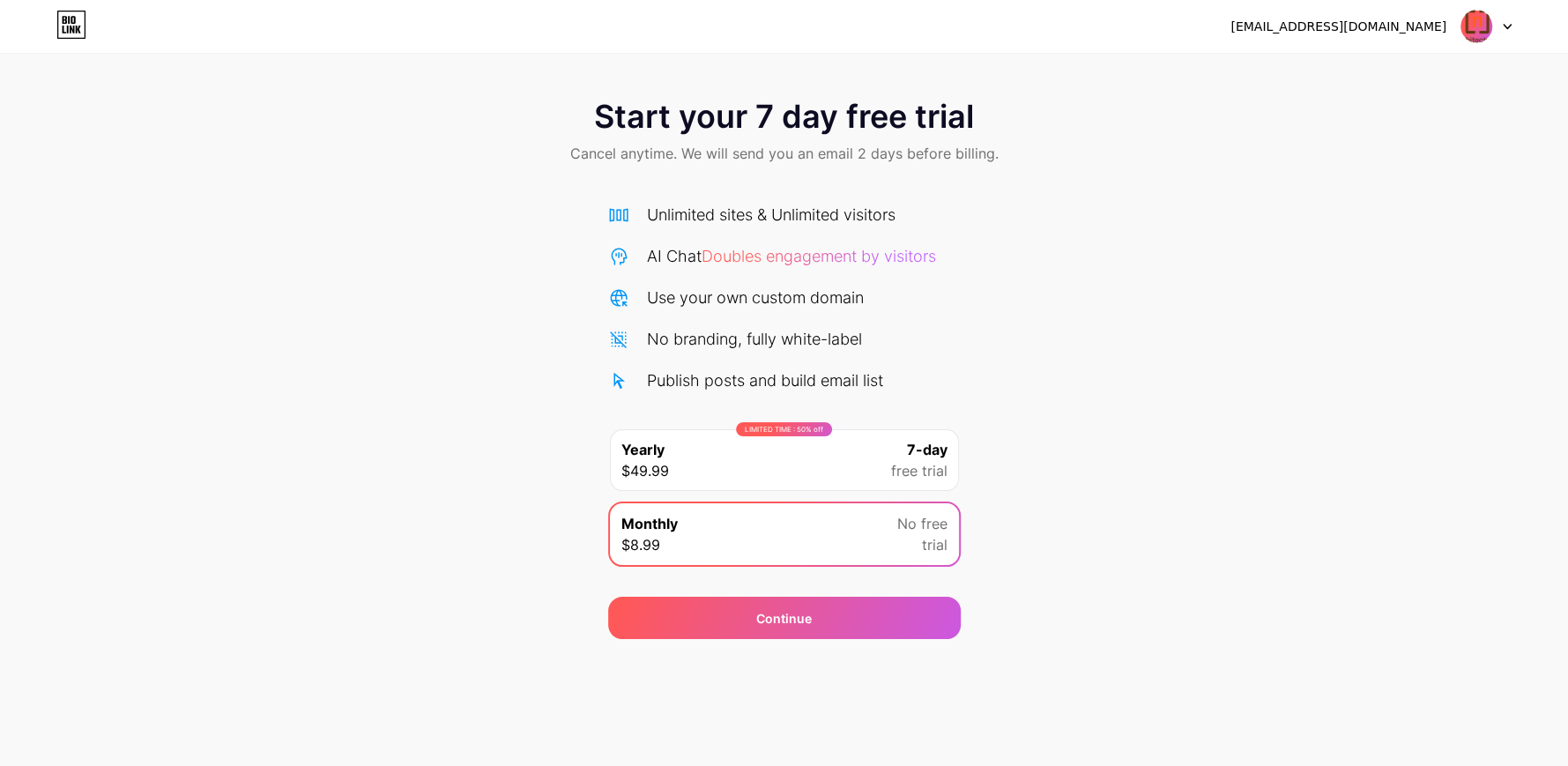
click at [794, 450] on div "LIMITED TIME : 50% off Yearly $49.99 7-day free trial" at bounding box center [784, 460] width 349 height 62
click at [777, 222] on div "Unlimited sites & Unlimited visitors" at bounding box center [771, 214] width 249 height 24
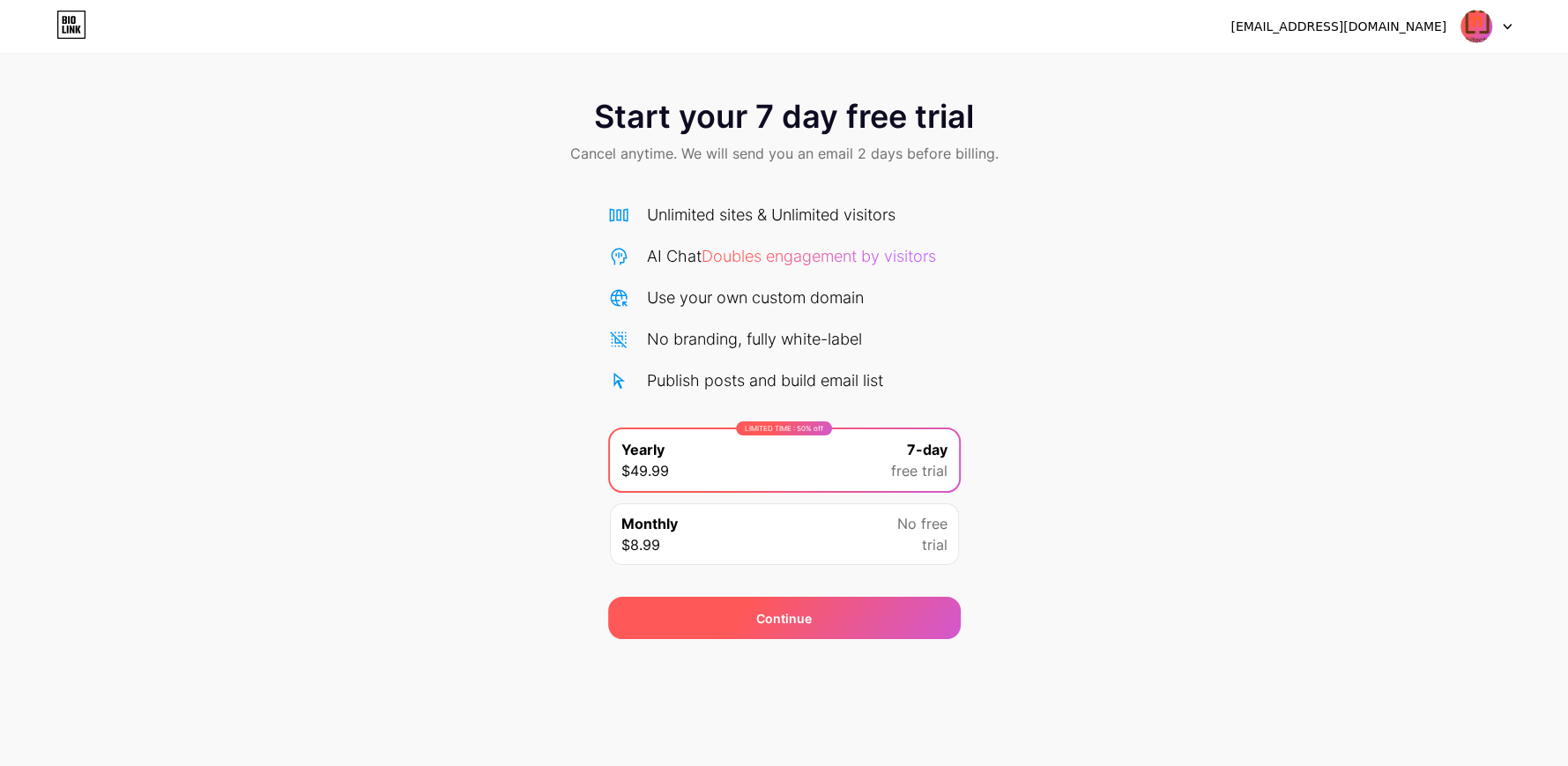
click at [801, 620] on div "Continue" at bounding box center [784, 618] width 56 height 18
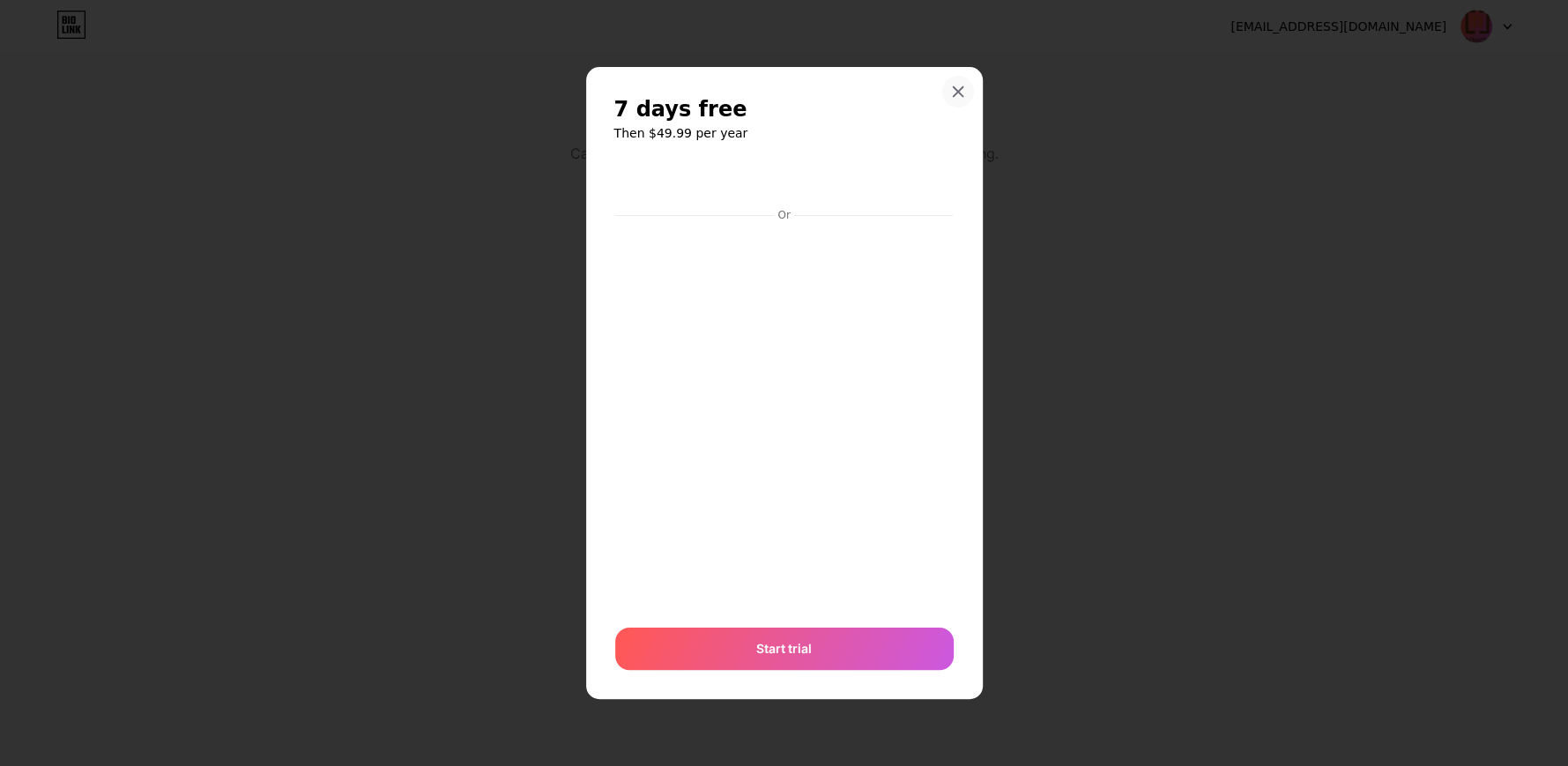
click at [956, 88] on icon at bounding box center [958, 92] width 14 height 14
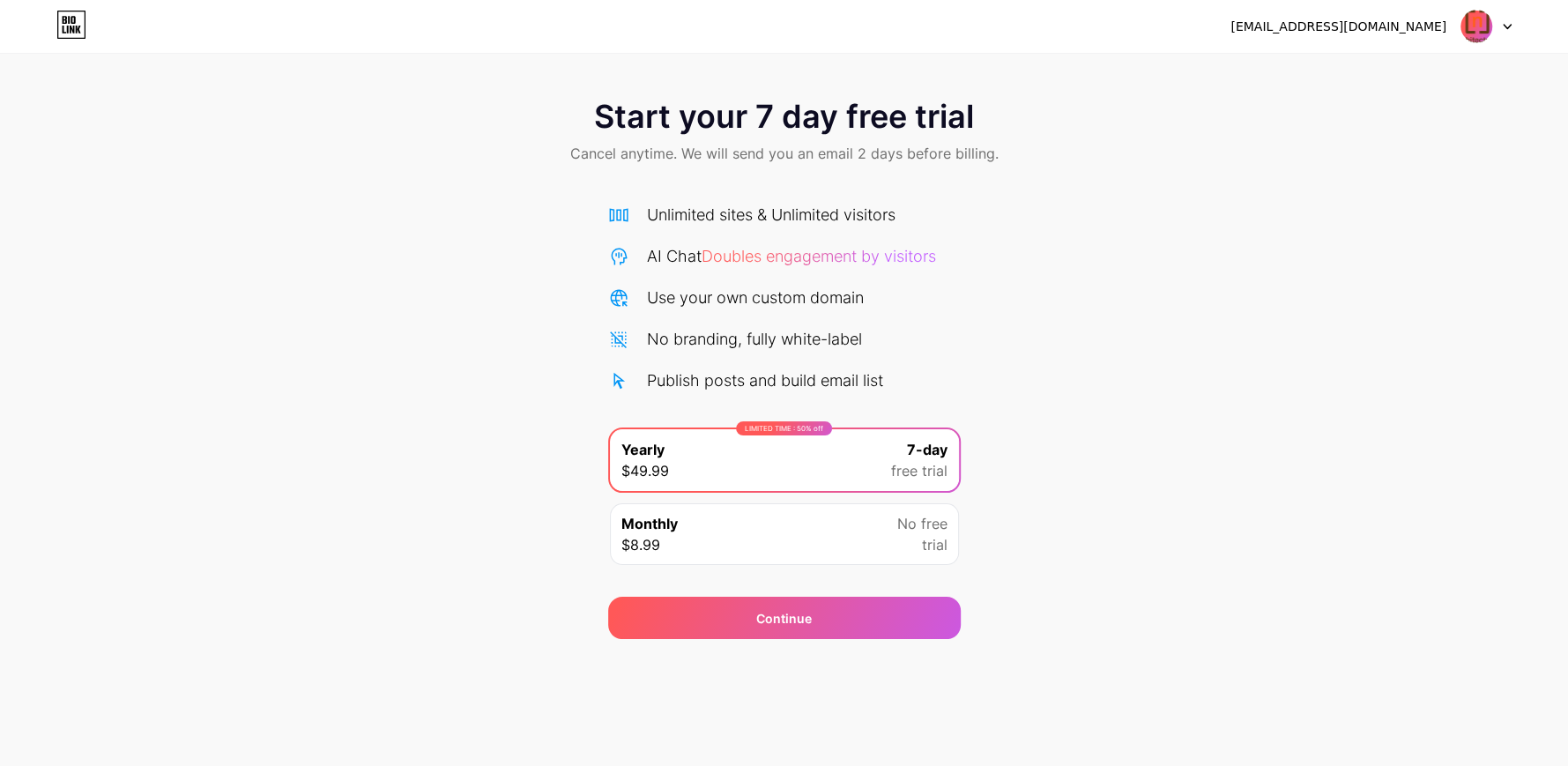
click at [879, 134] on span "Start your 7 day free trial" at bounding box center [784, 116] width 380 height 36
click at [67, 14] on icon at bounding box center [70, 24] width 30 height 28
click at [792, 260] on span "Doubles engagement by visitors" at bounding box center [818, 256] width 234 height 18
click at [67, 15] on icon at bounding box center [70, 24] width 30 height 28
click at [1474, 31] on img at bounding box center [1475, 26] width 34 height 34
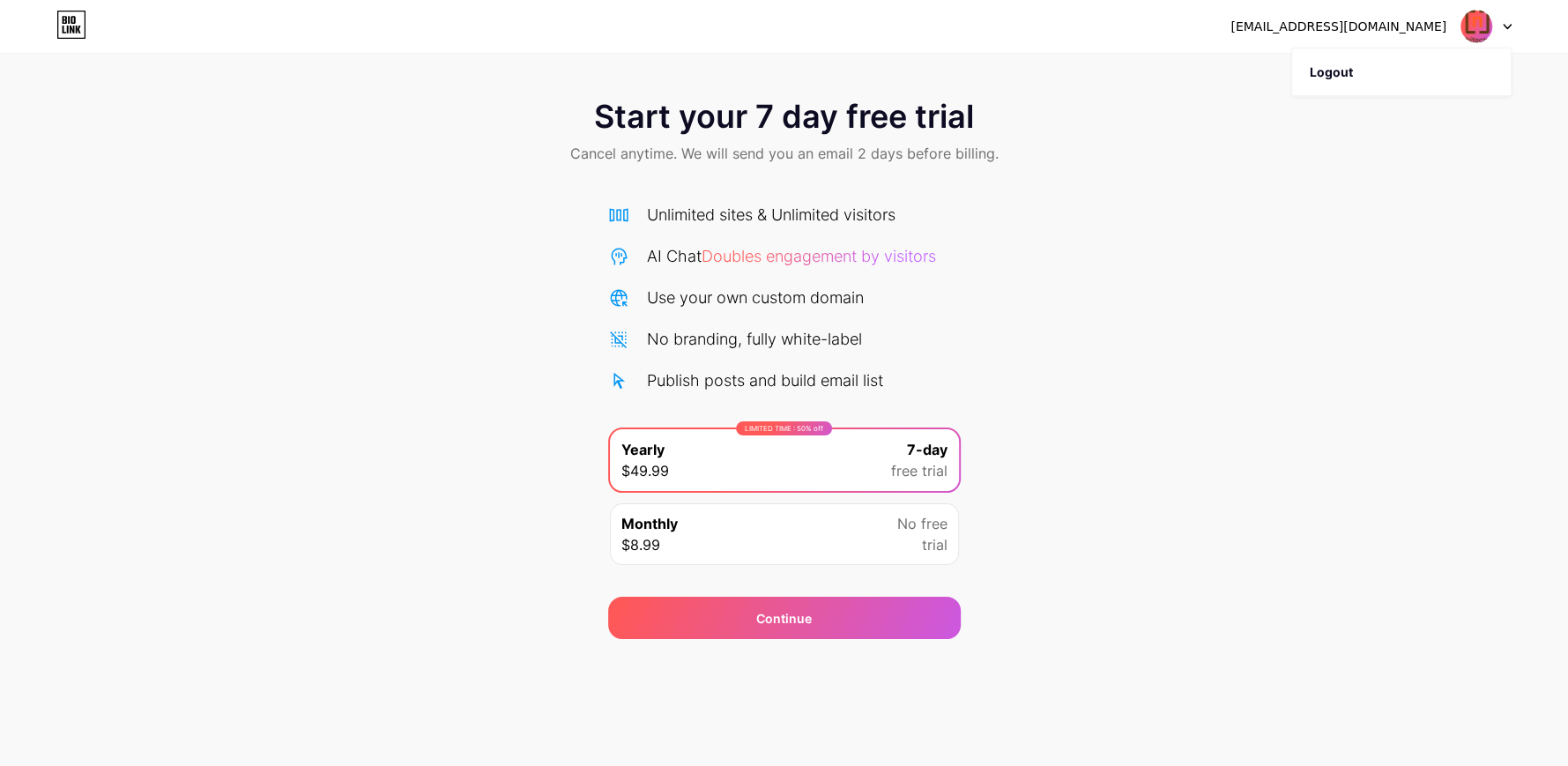
click at [1466, 38] on img at bounding box center [1475, 26] width 34 height 34
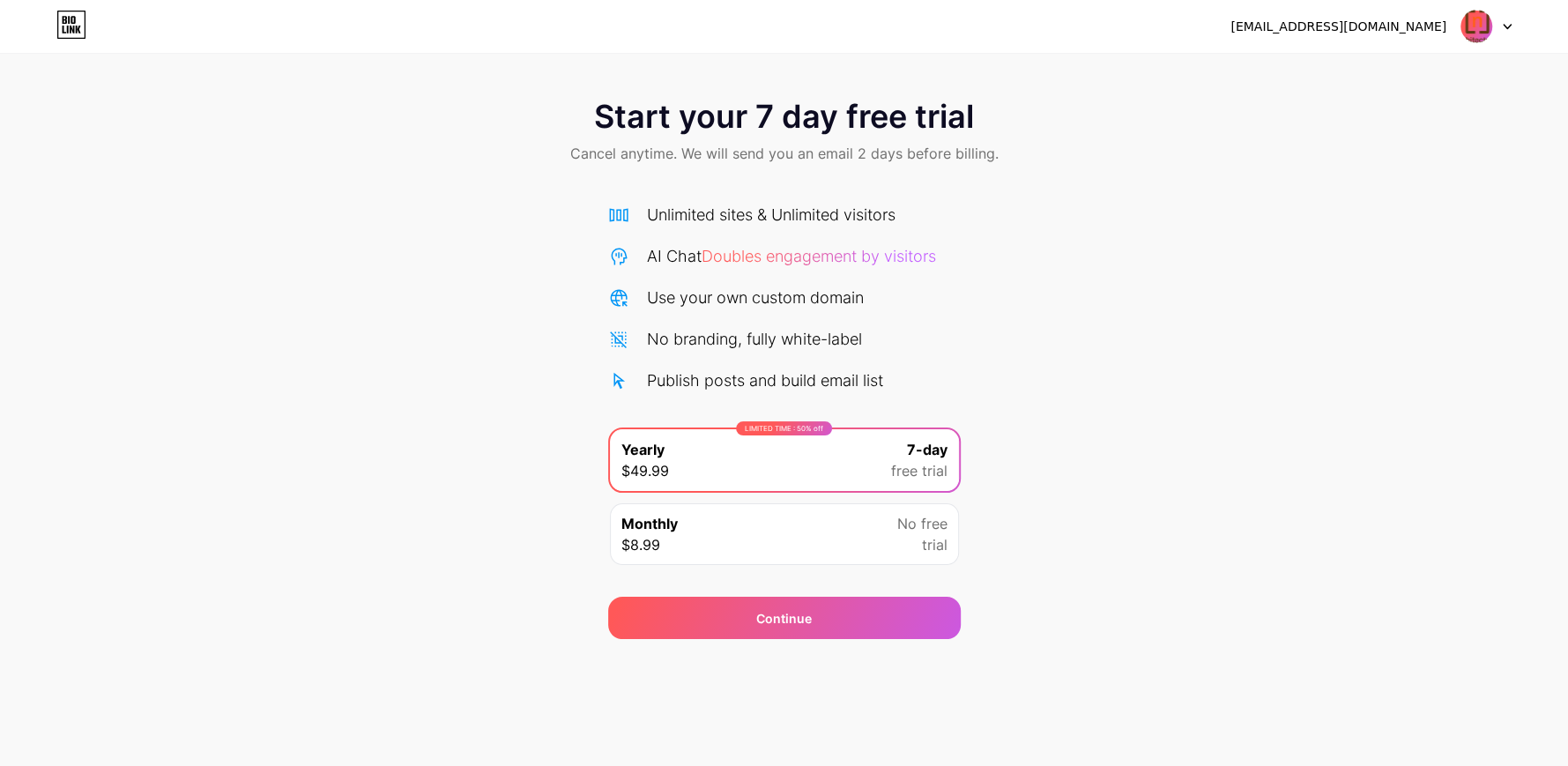
click at [782, 359] on div "Unlimited sites & Unlimited visitors AI Chat Doubles engagement by visitors Use…" at bounding box center [785, 297] width 353 height 189
click at [772, 375] on div "Publish posts and build email list" at bounding box center [765, 380] width 236 height 24
click at [858, 174] on div "Start your 7 day free trial Cancel anytime. We will send you an email 2 days be…" at bounding box center [784, 133] width 1568 height 104
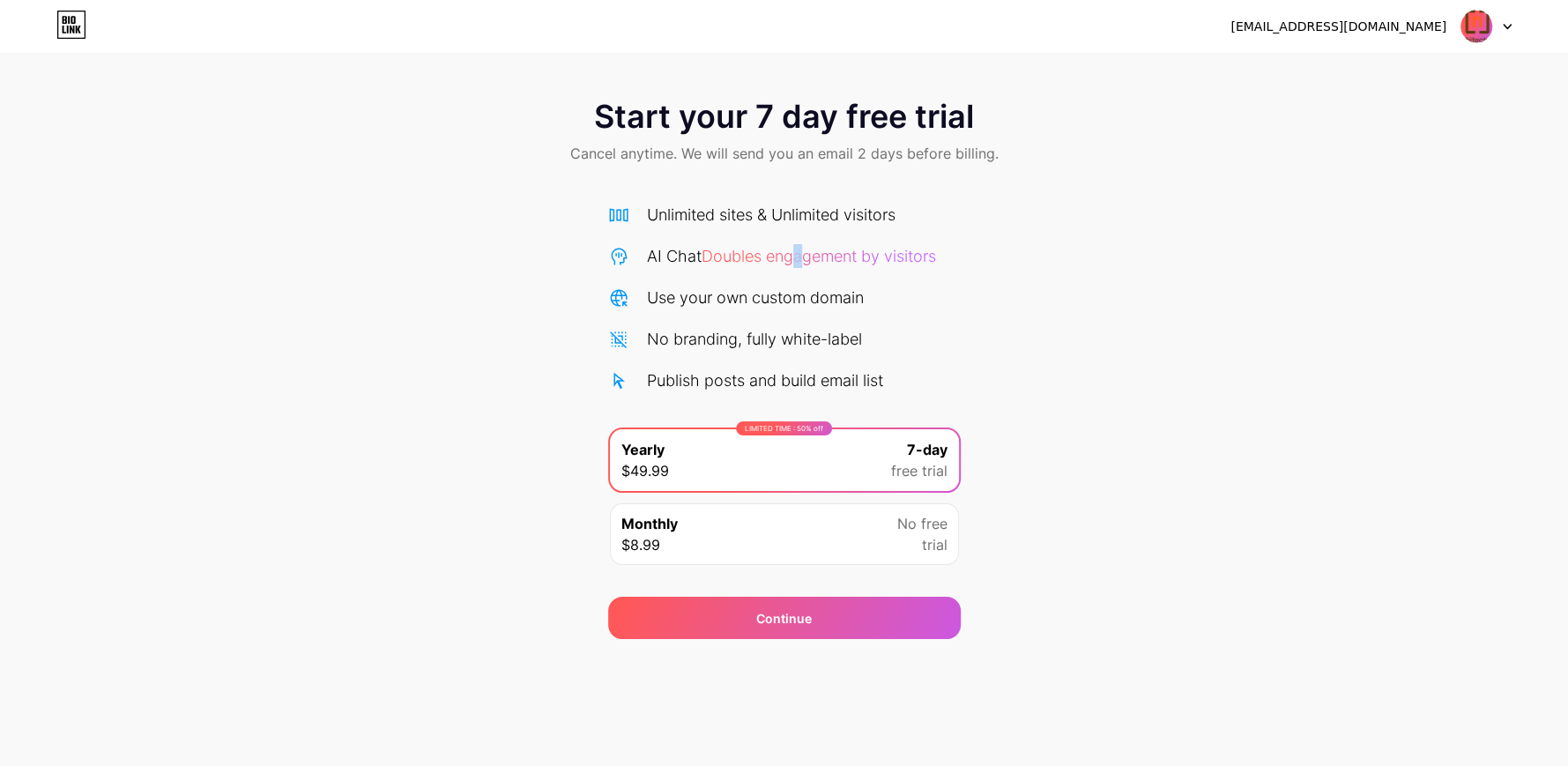
click at [801, 263] on span "Doubles engagement by visitors" at bounding box center [818, 256] width 234 height 18
click at [799, 262] on span "Doubles engagement by visitors" at bounding box center [818, 256] width 234 height 18
click at [777, 522] on div "Monthly $8.99 No free trial" at bounding box center [784, 534] width 349 height 62
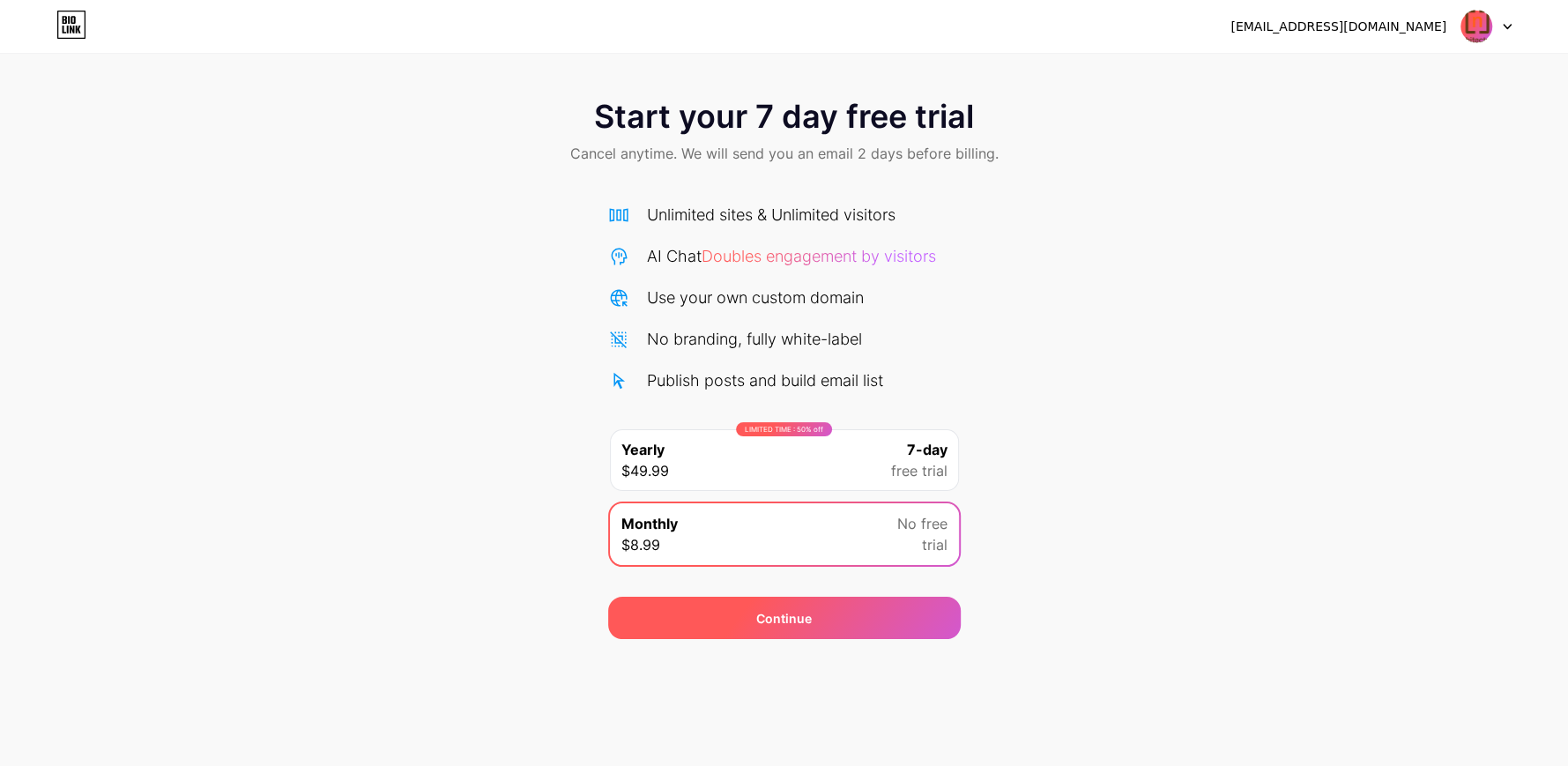
click at [766, 621] on div "Continue" at bounding box center [784, 618] width 56 height 18
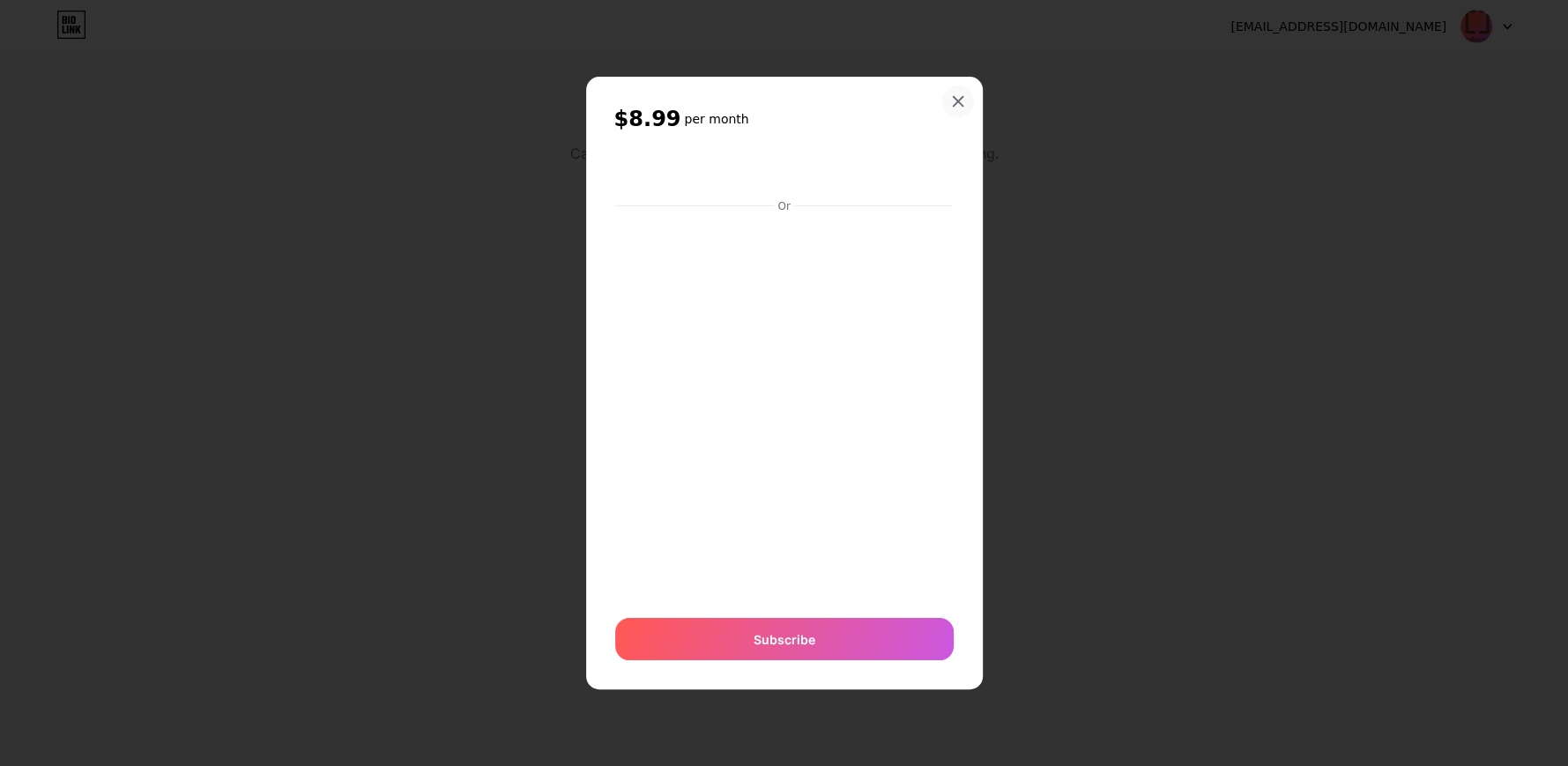
click at [965, 100] on div at bounding box center [958, 101] width 32 height 32
